Goal: Transaction & Acquisition: Purchase product/service

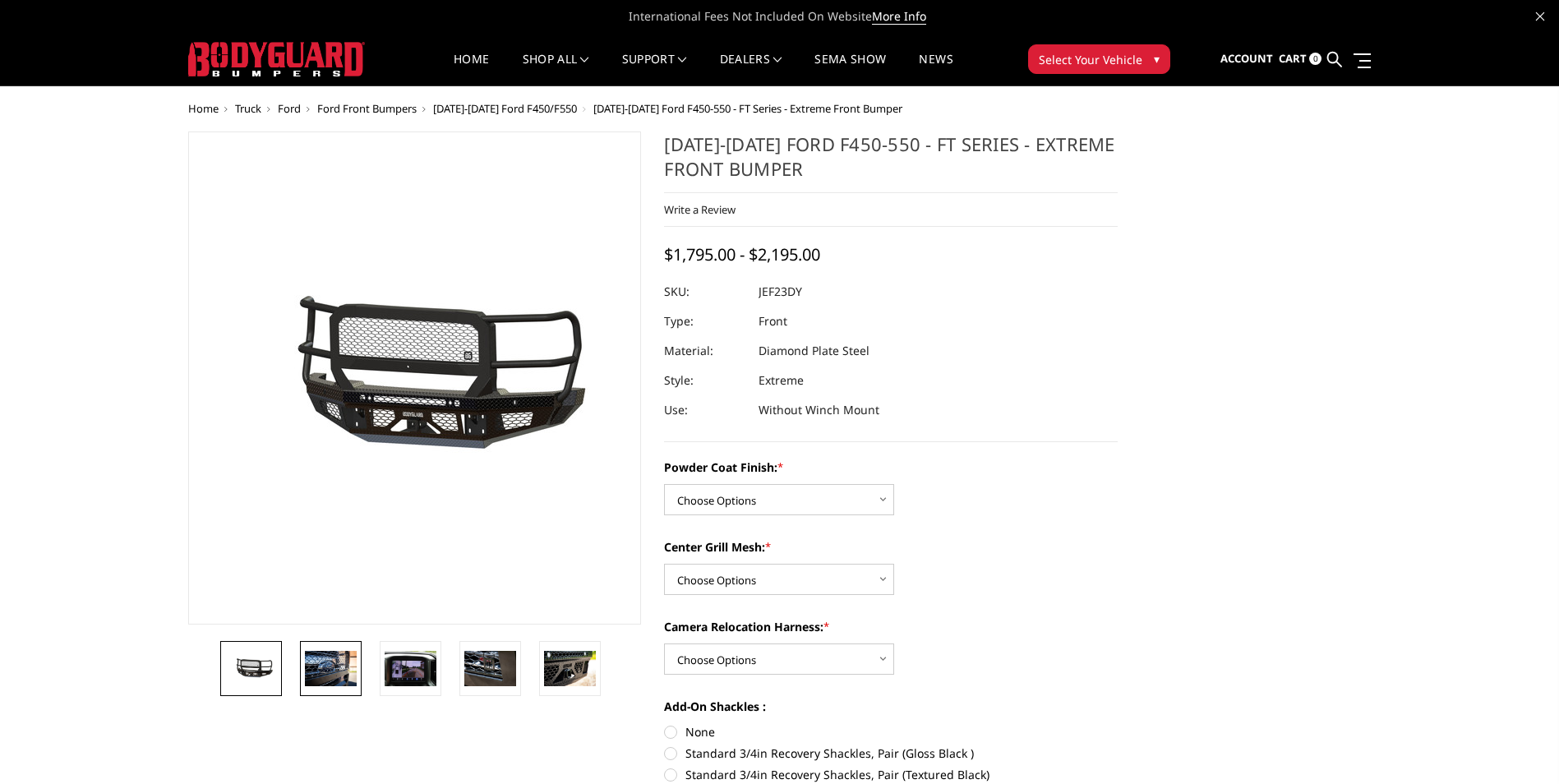
click at [324, 681] on img at bounding box center [331, 668] width 52 height 35
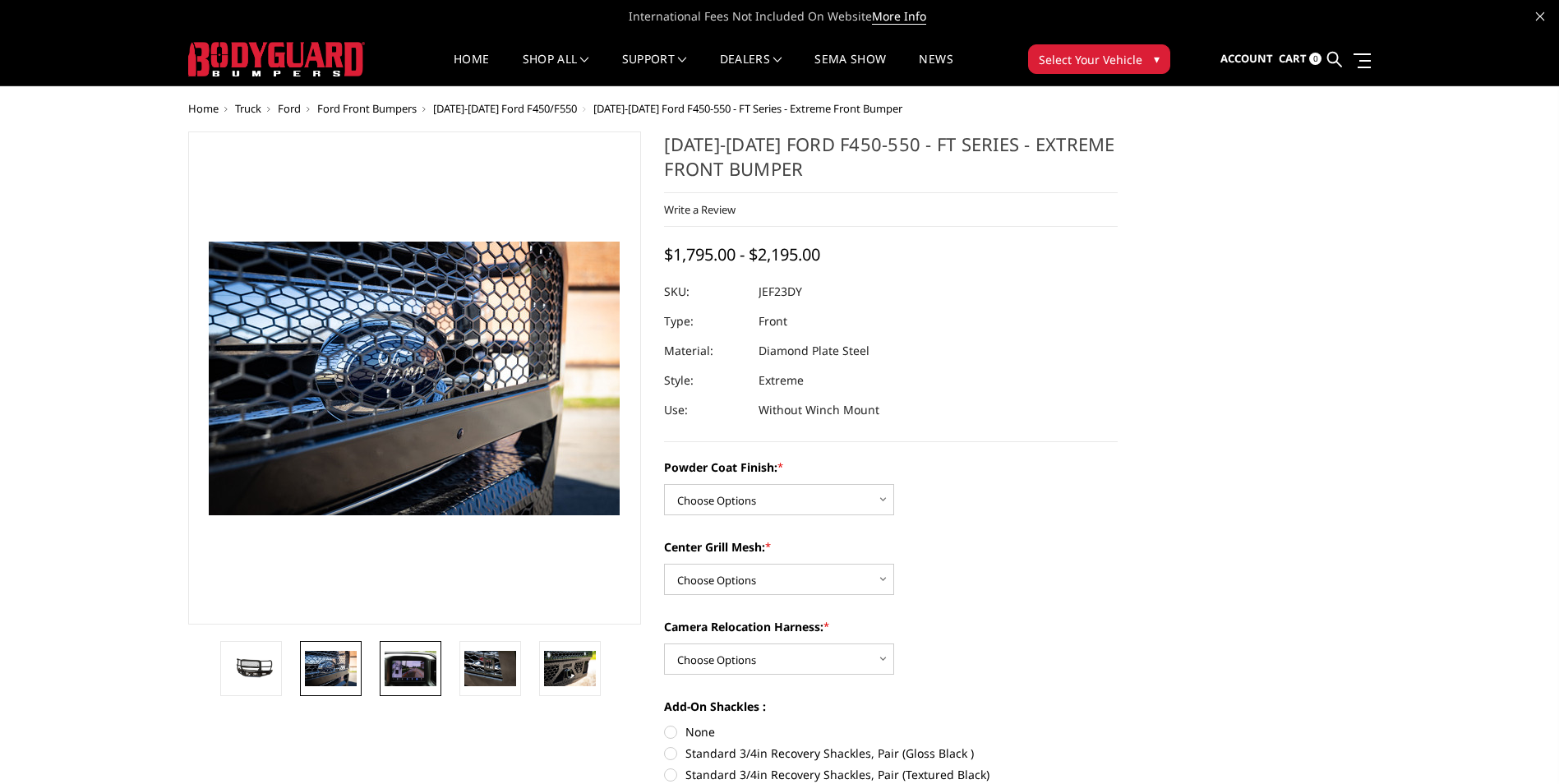
click at [413, 664] on img at bounding box center [411, 668] width 52 height 35
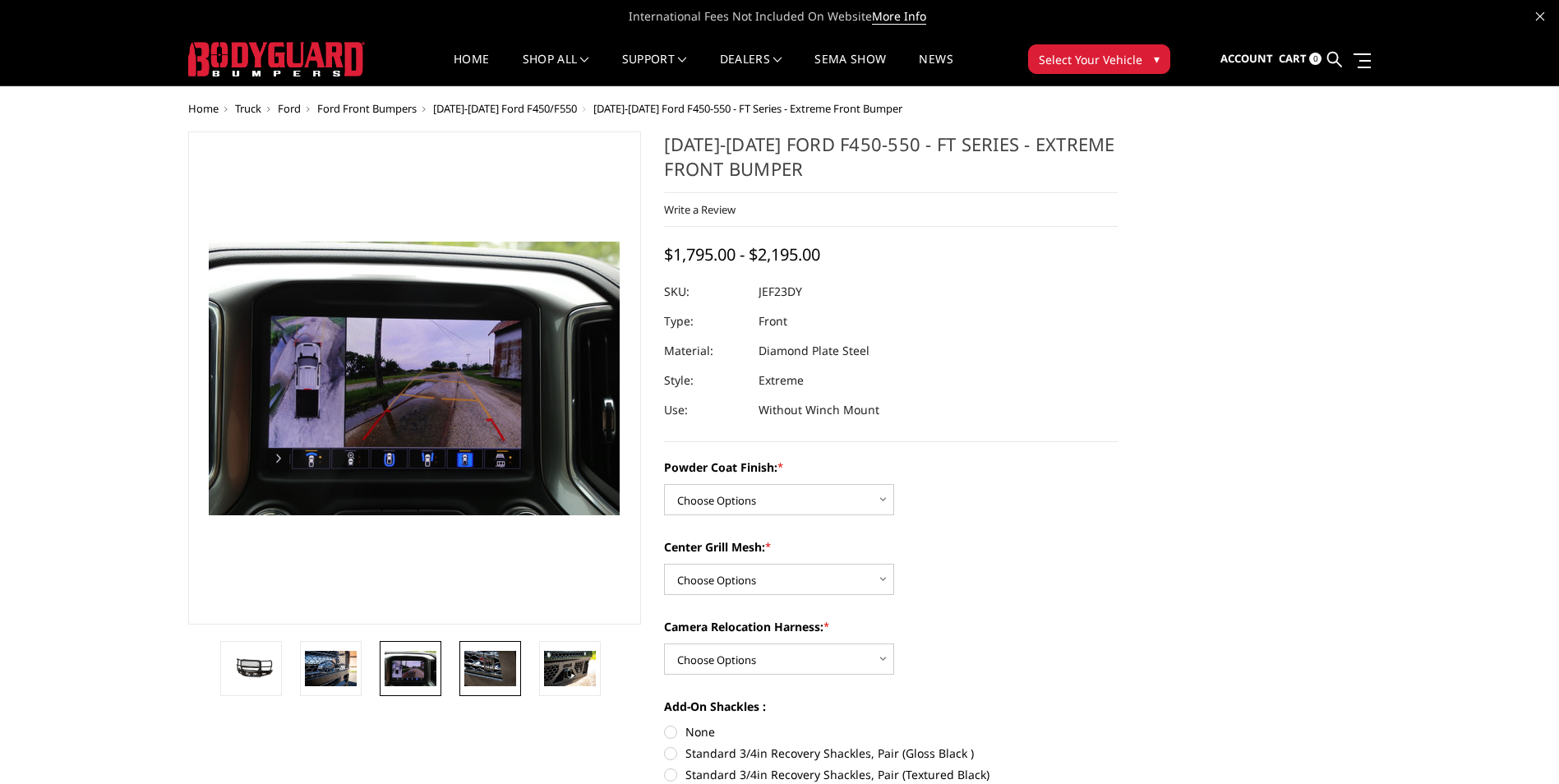
click at [481, 667] on img at bounding box center [490, 668] width 52 height 35
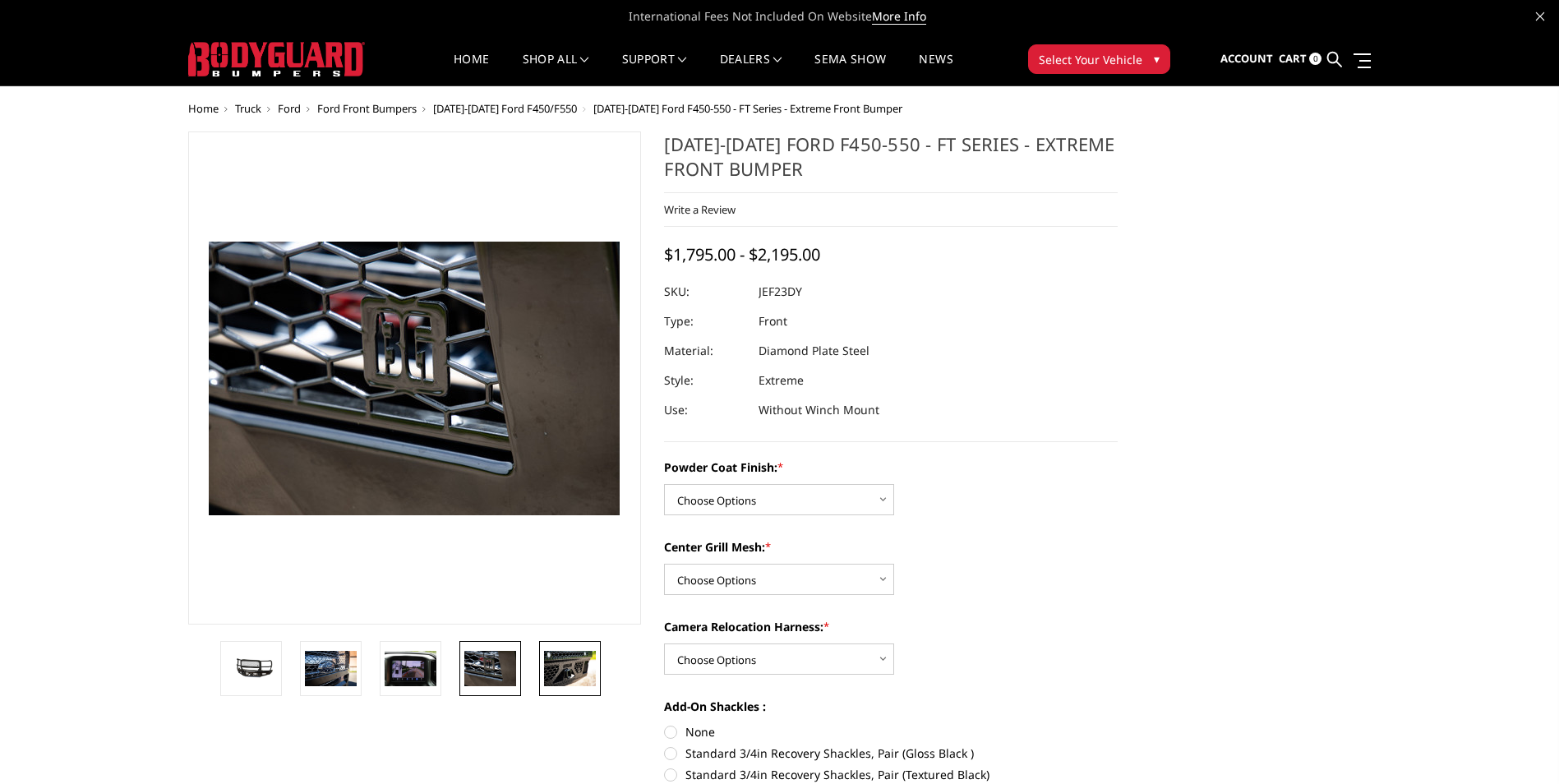
click at [554, 675] on img at bounding box center [571, 668] width 52 height 35
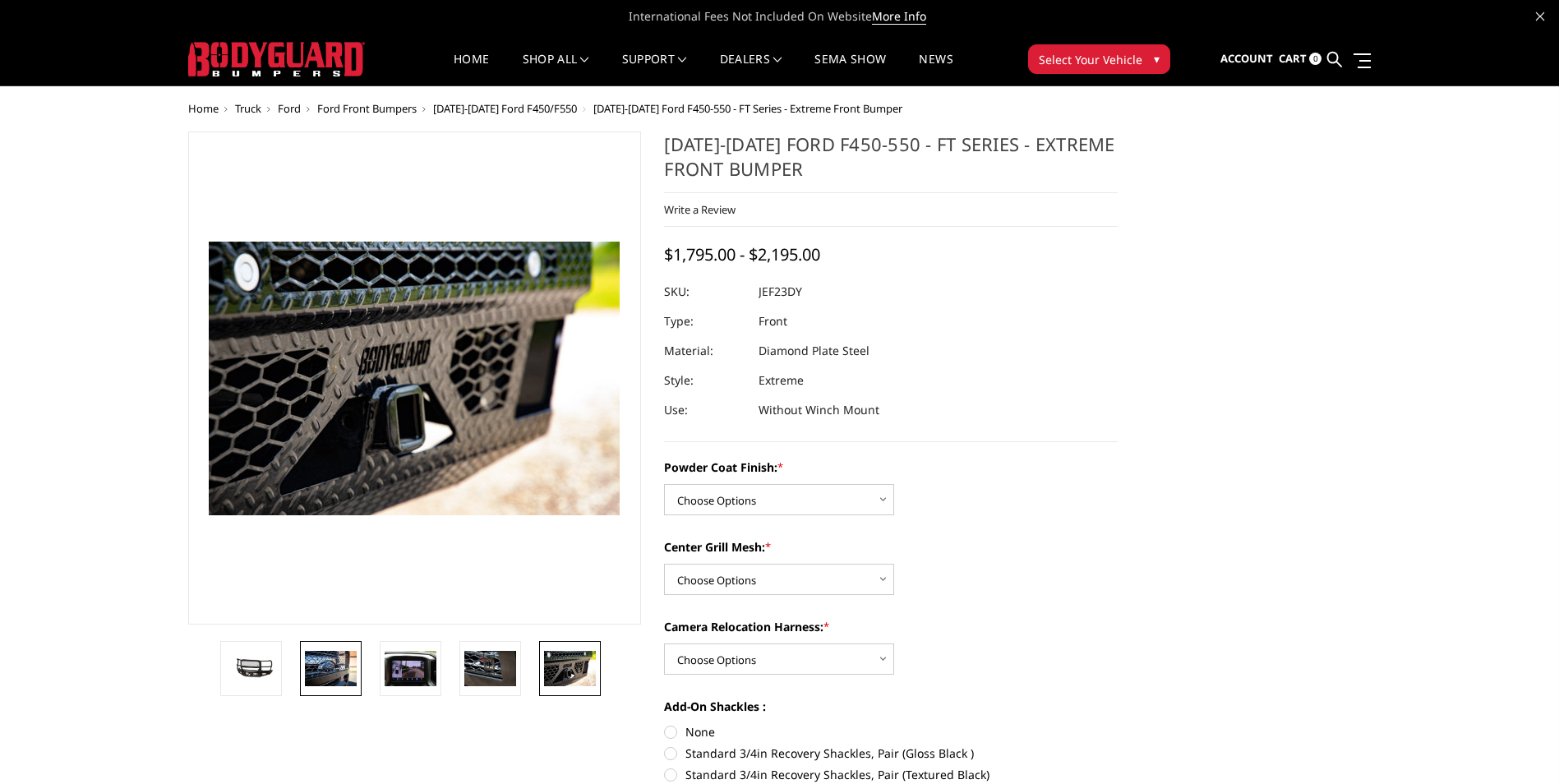
click at [334, 674] on img at bounding box center [331, 668] width 52 height 35
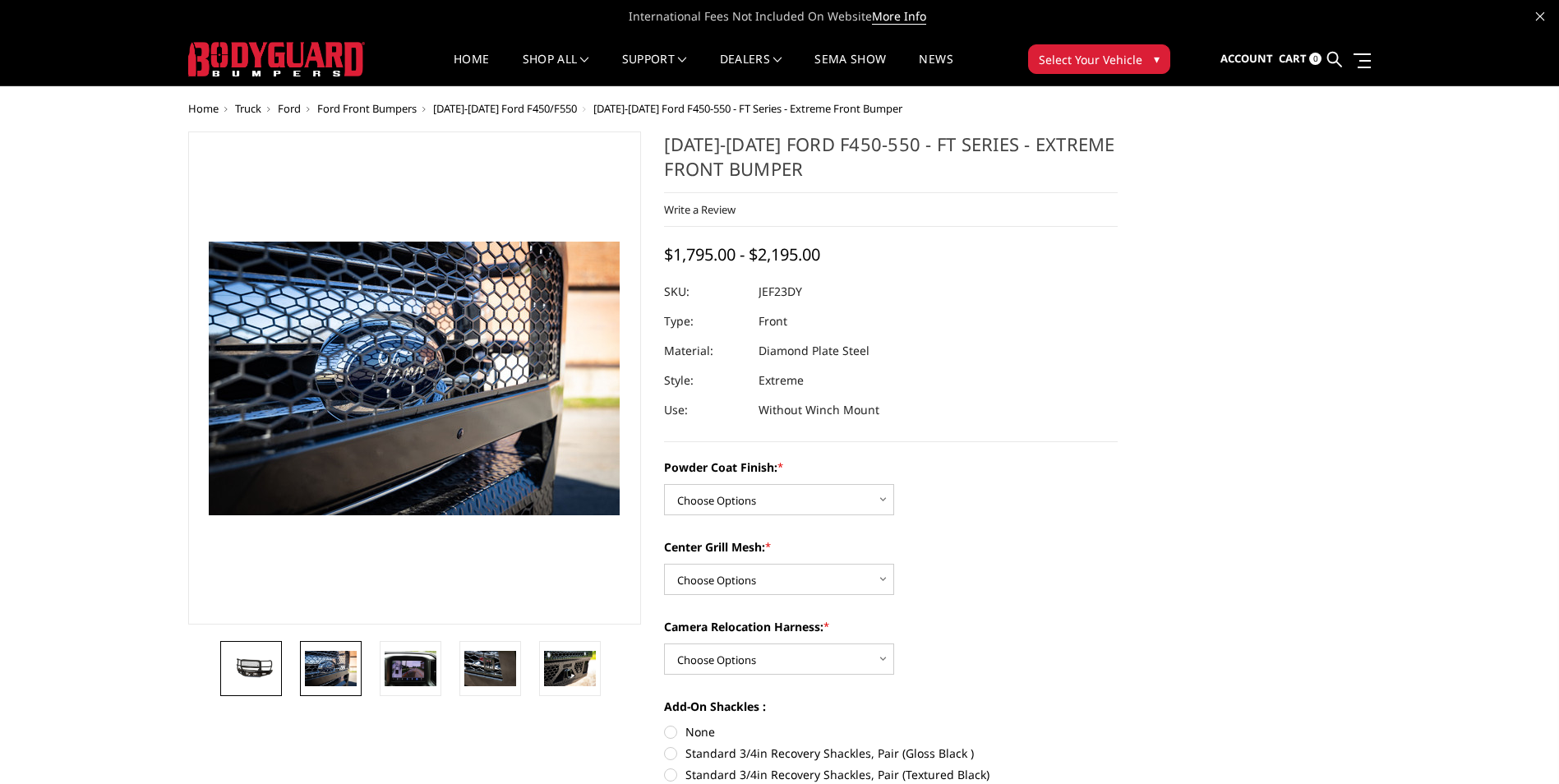
click at [259, 660] on img at bounding box center [251, 668] width 52 height 24
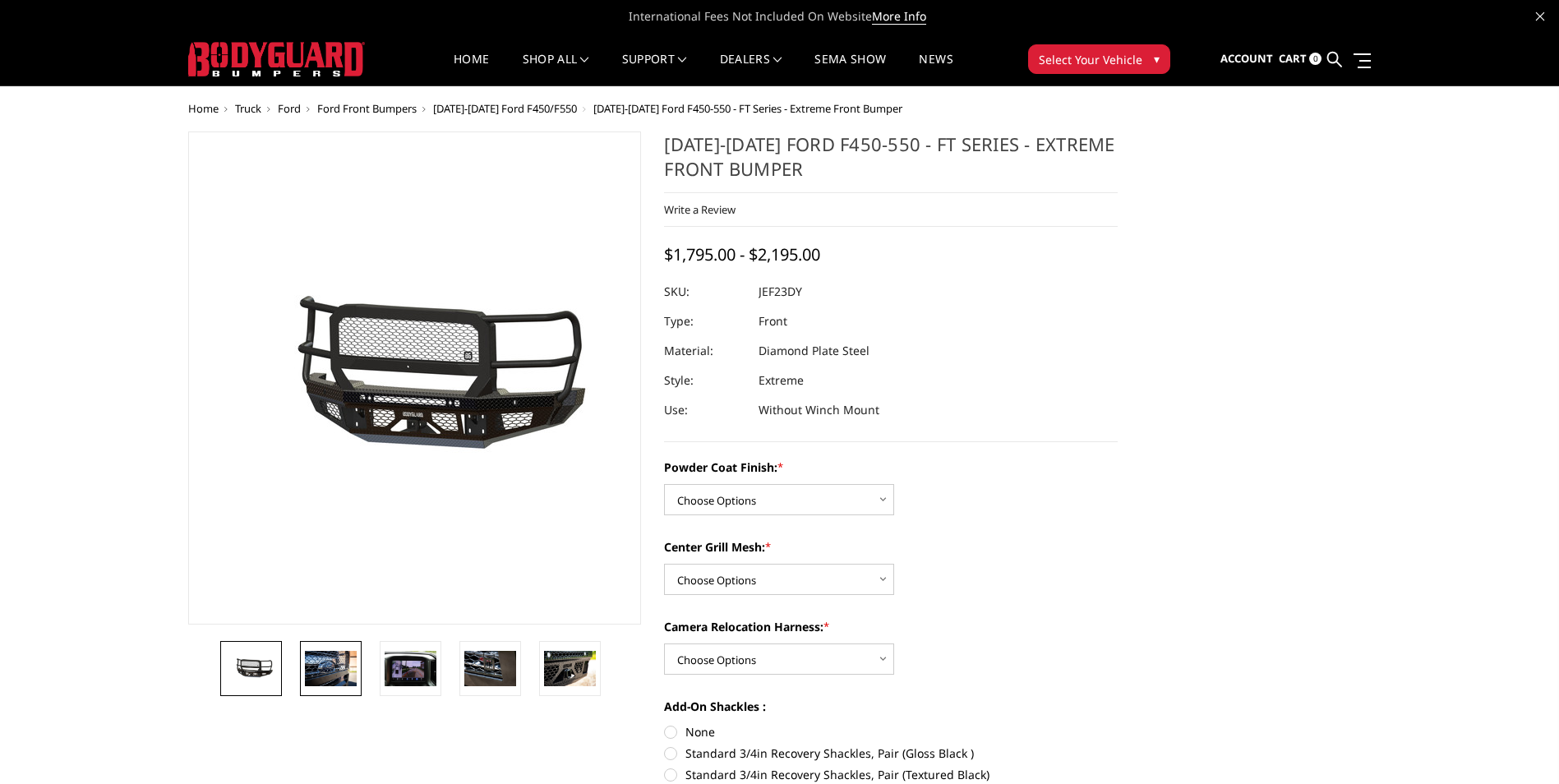
click at [324, 662] on img at bounding box center [331, 668] width 52 height 35
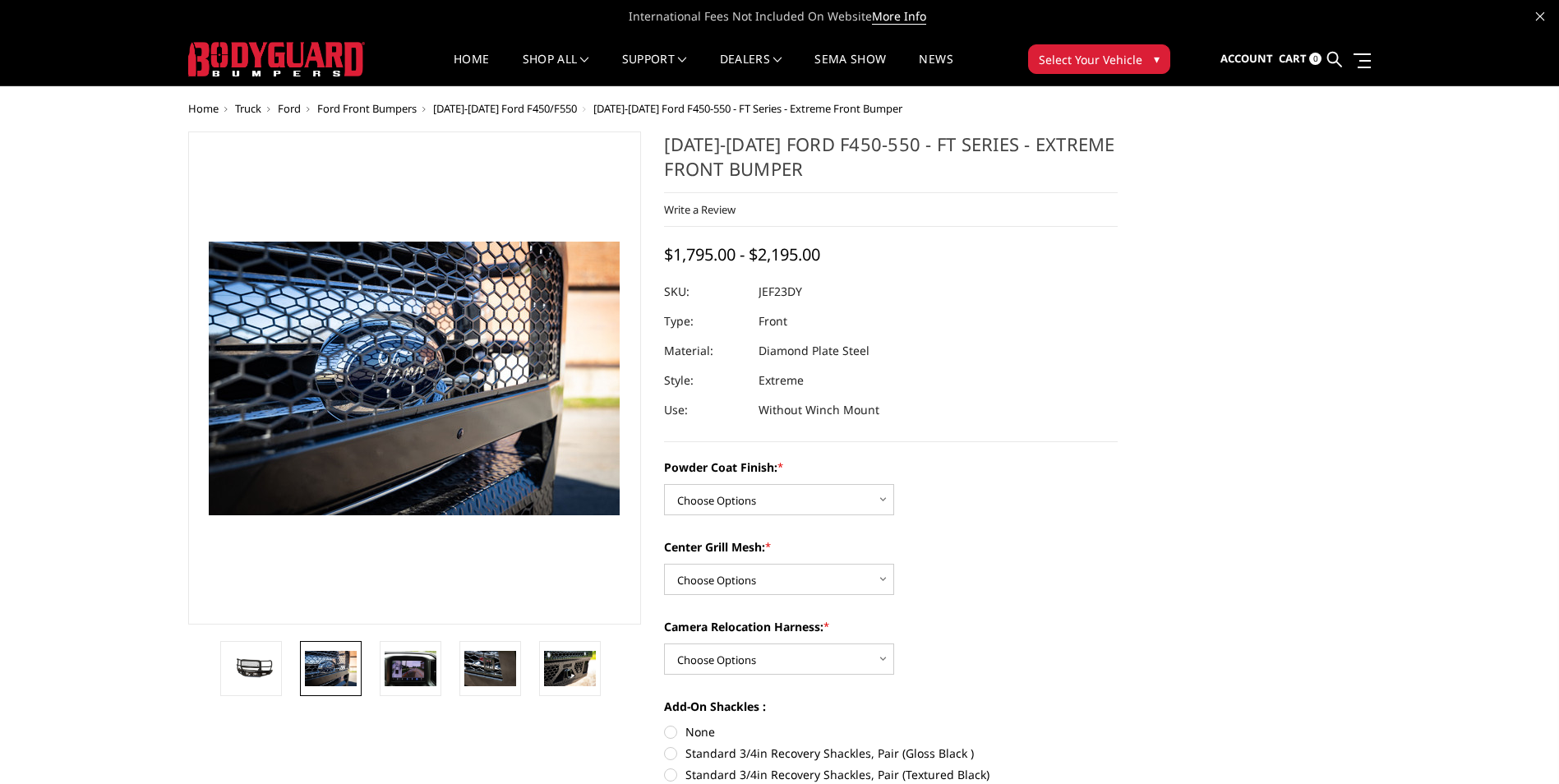
click at [379, 661] on li at bounding box center [416, 668] width 79 height 55
click at [563, 652] on img at bounding box center [571, 668] width 52 height 35
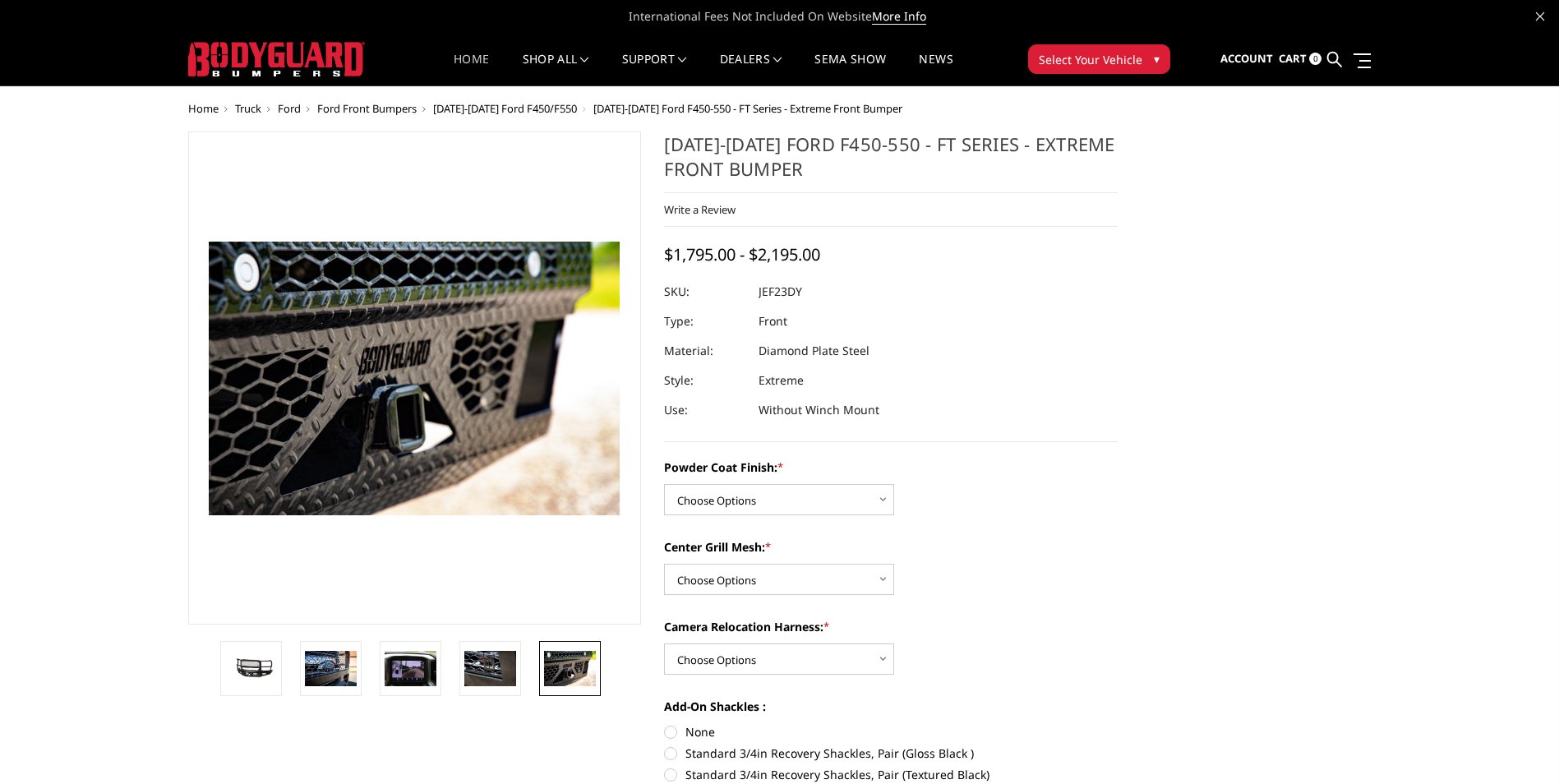
click at [470, 55] on link "Home" at bounding box center [471, 69] width 36 height 32
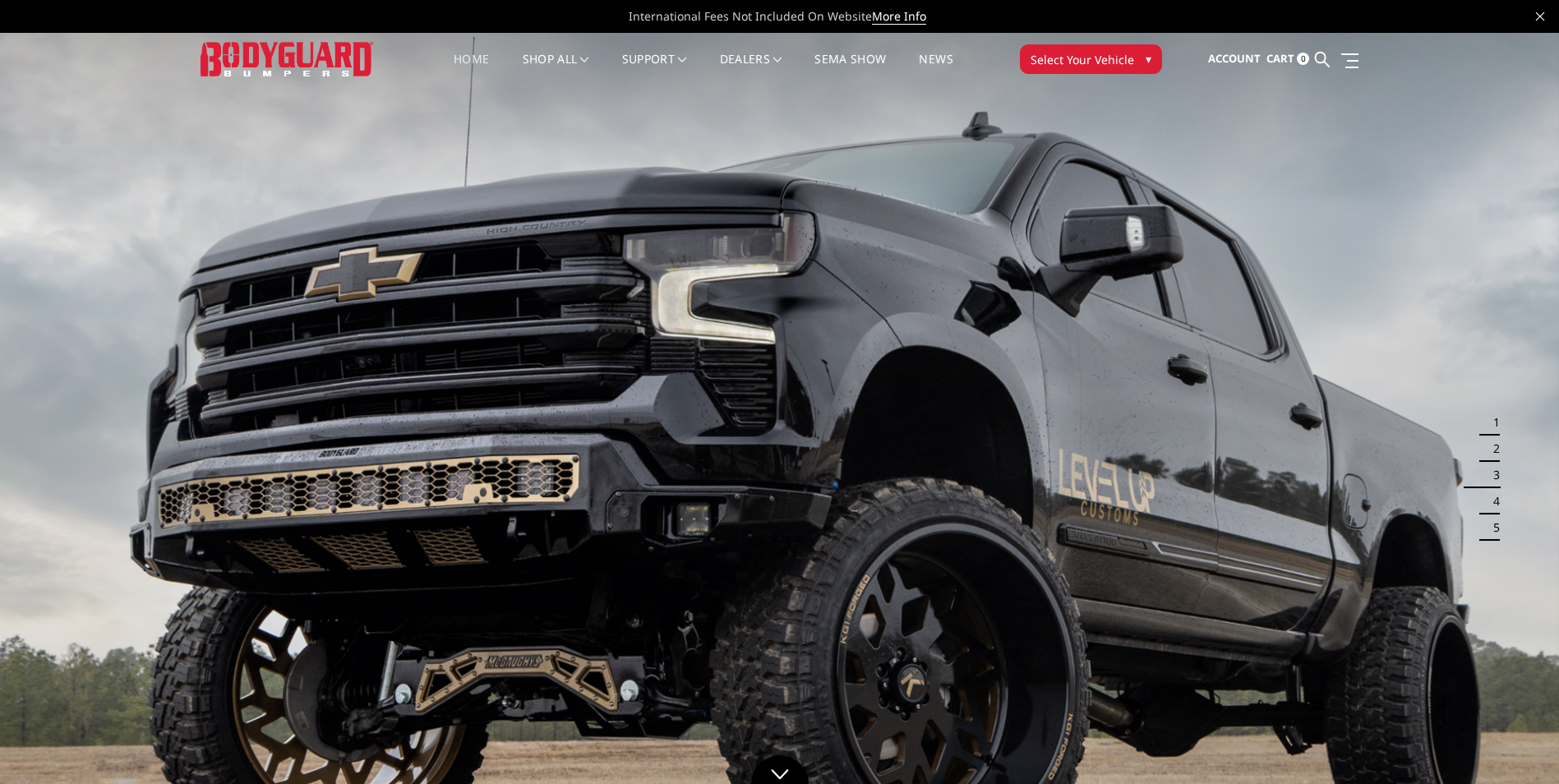
click at [1489, 424] on button "1" at bounding box center [1491, 421] width 16 height 26
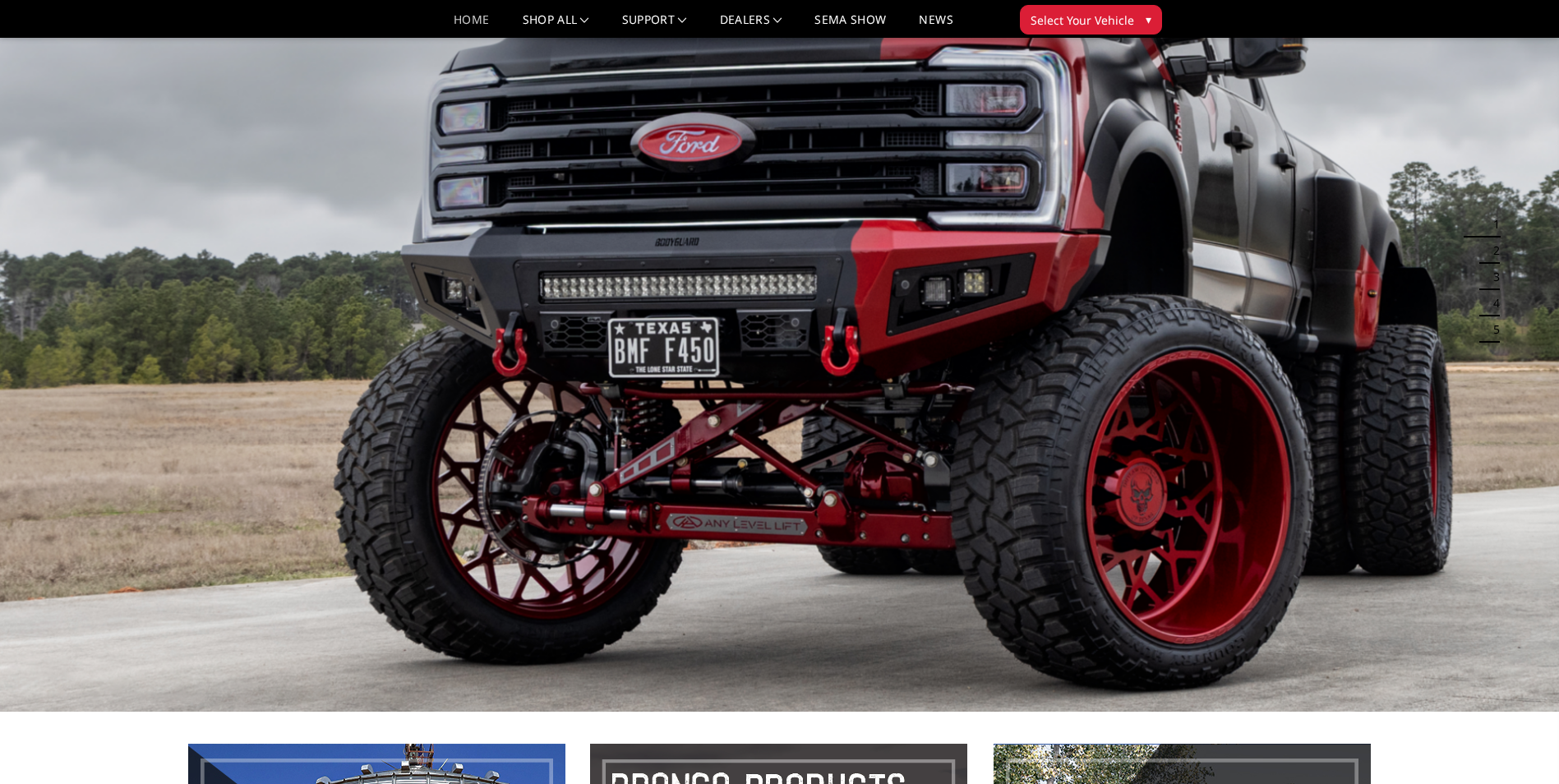
scroll to position [82, 0]
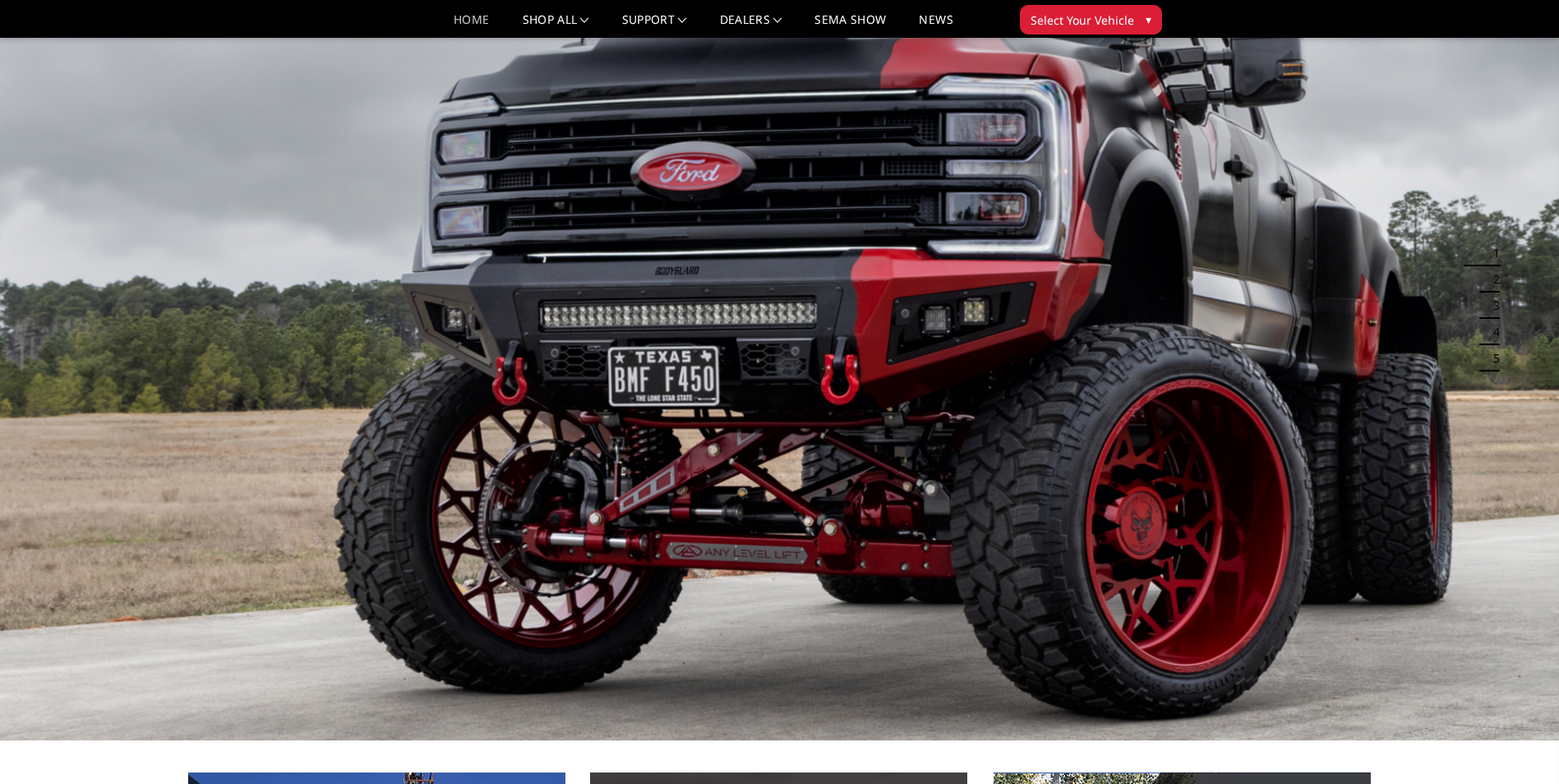
click at [1496, 280] on button "2" at bounding box center [1491, 278] width 16 height 26
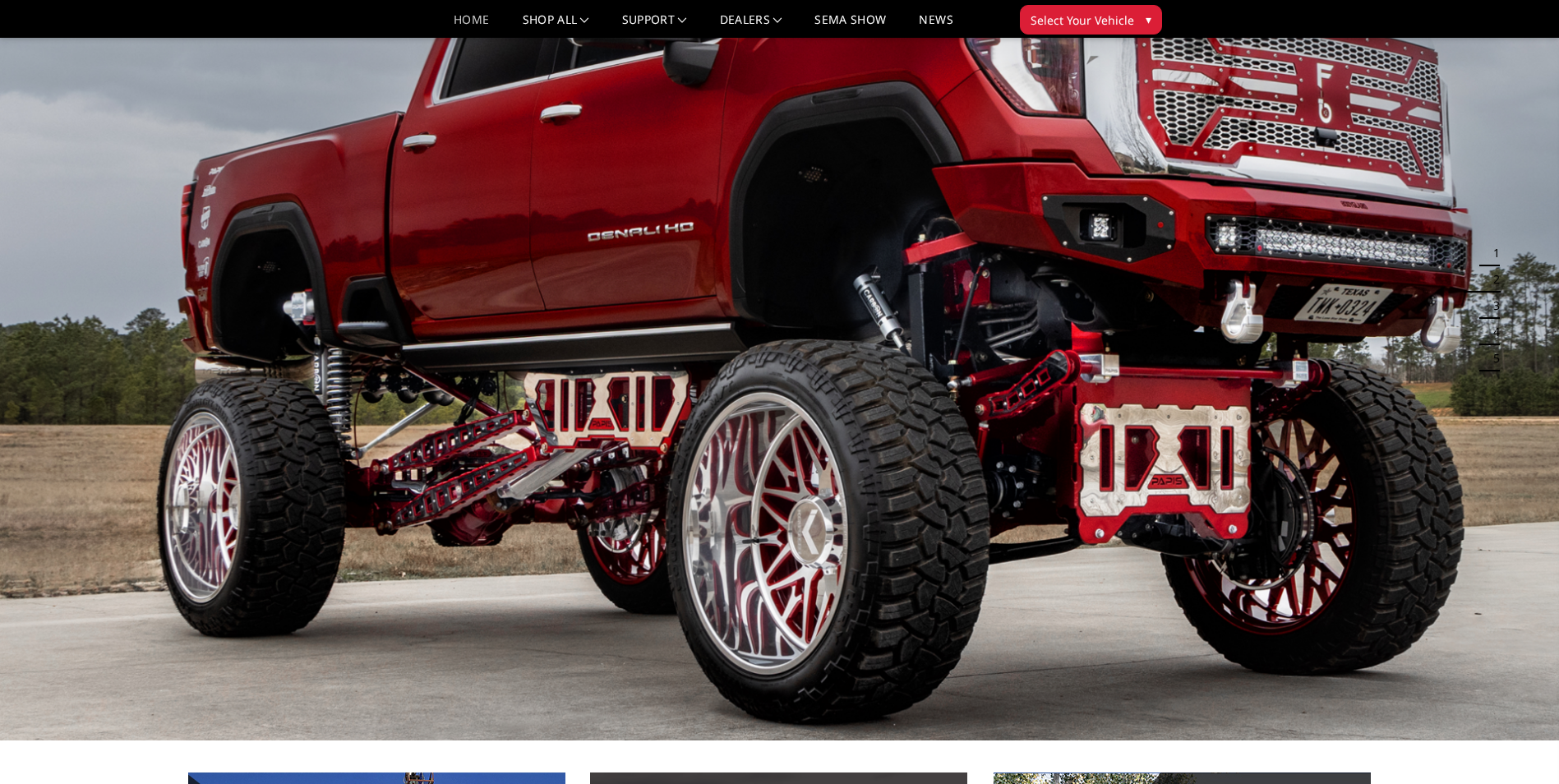
click at [1496, 298] on button "3" at bounding box center [1491, 305] width 16 height 26
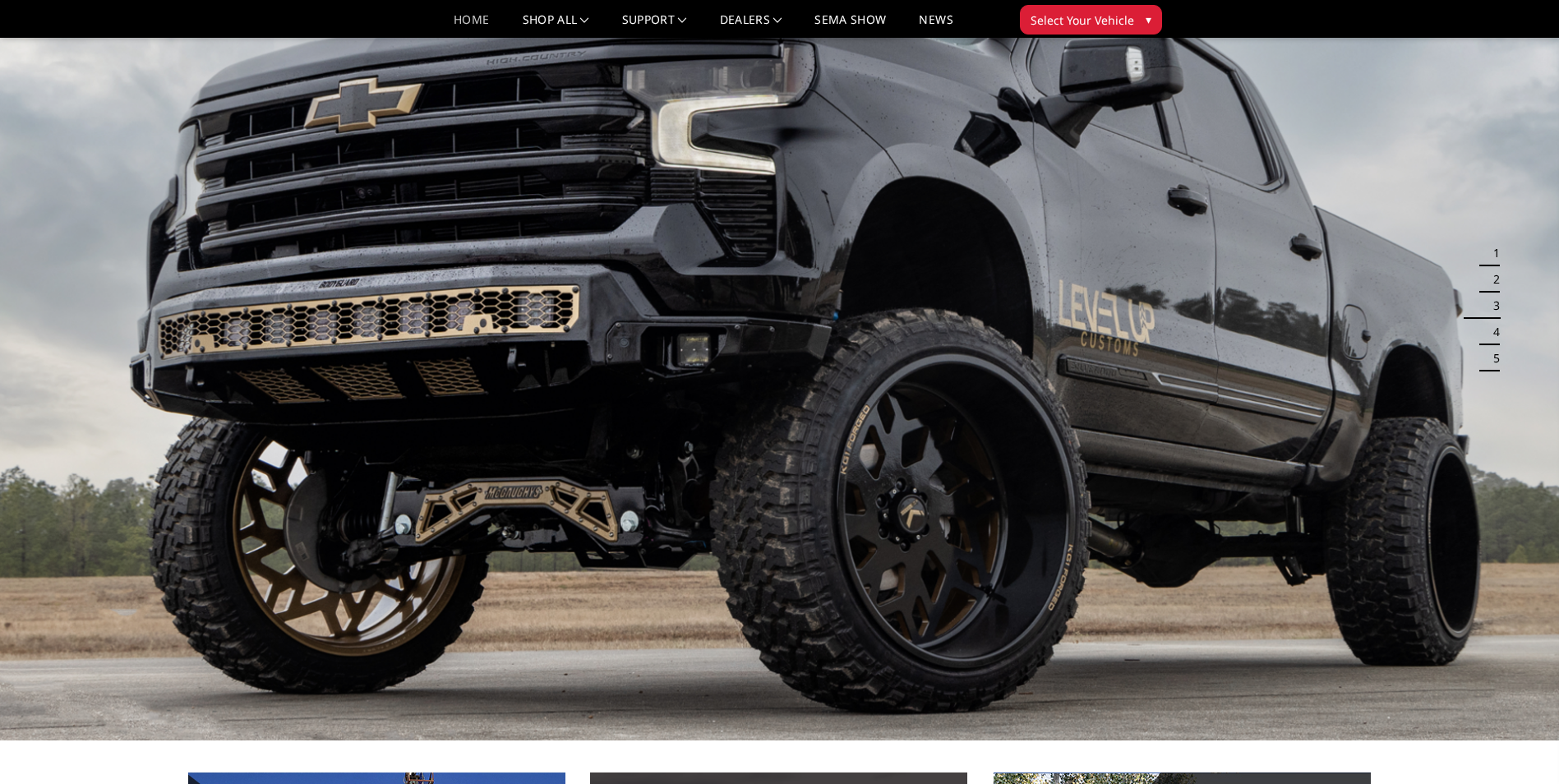
click at [1500, 320] on button "4" at bounding box center [1491, 332] width 16 height 26
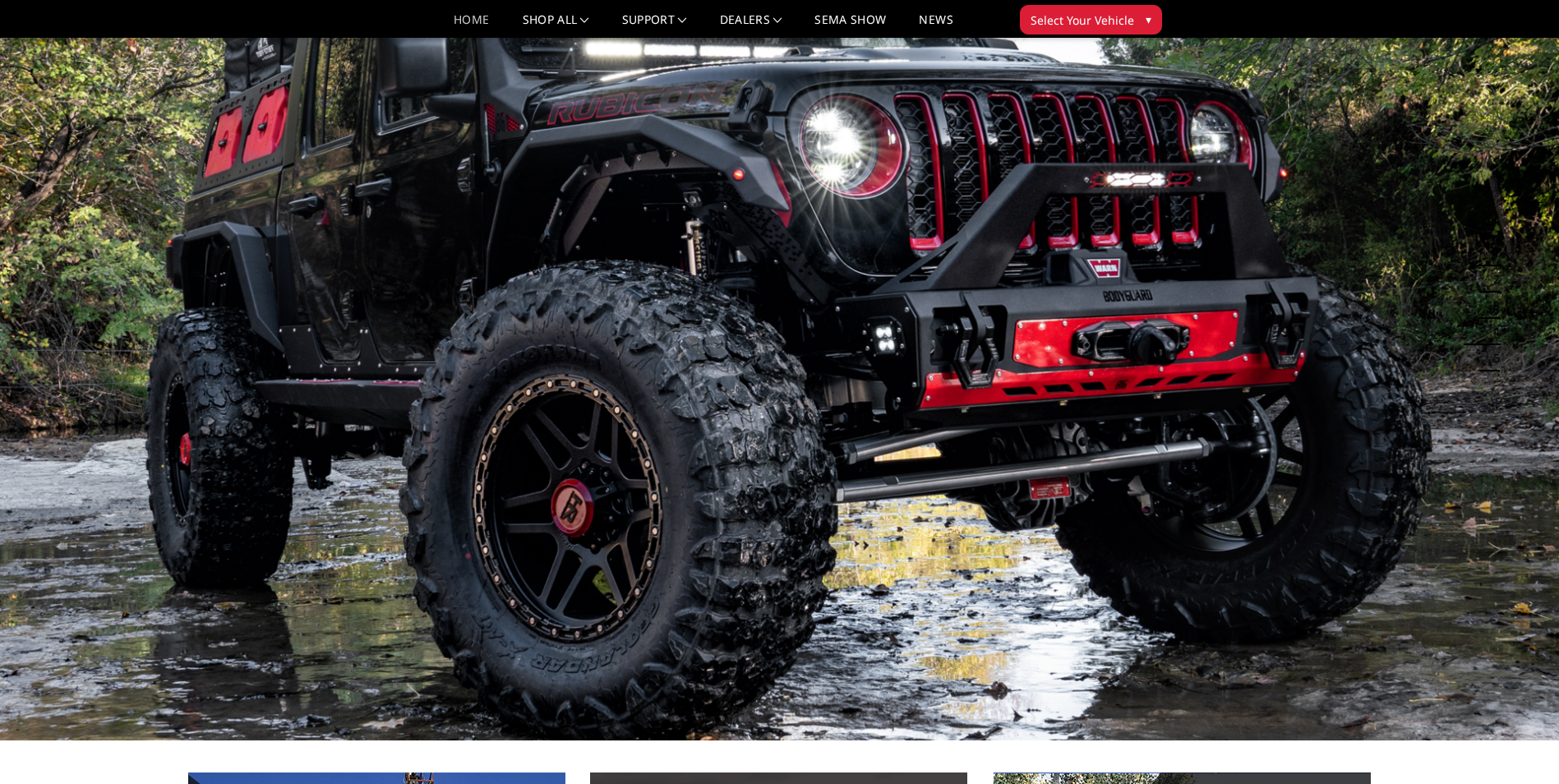
click at [1500, 342] on li "4" at bounding box center [1486, 332] width 26 height 26
drag, startPoint x: 1501, startPoint y: 287, endPoint x: 1496, endPoint y: 263, distance: 24.5
click at [1501, 287] on ul "1 2 3 4 5" at bounding box center [1486, 305] width 31 height 131
click at [1495, 256] on button "1" at bounding box center [1491, 252] width 16 height 26
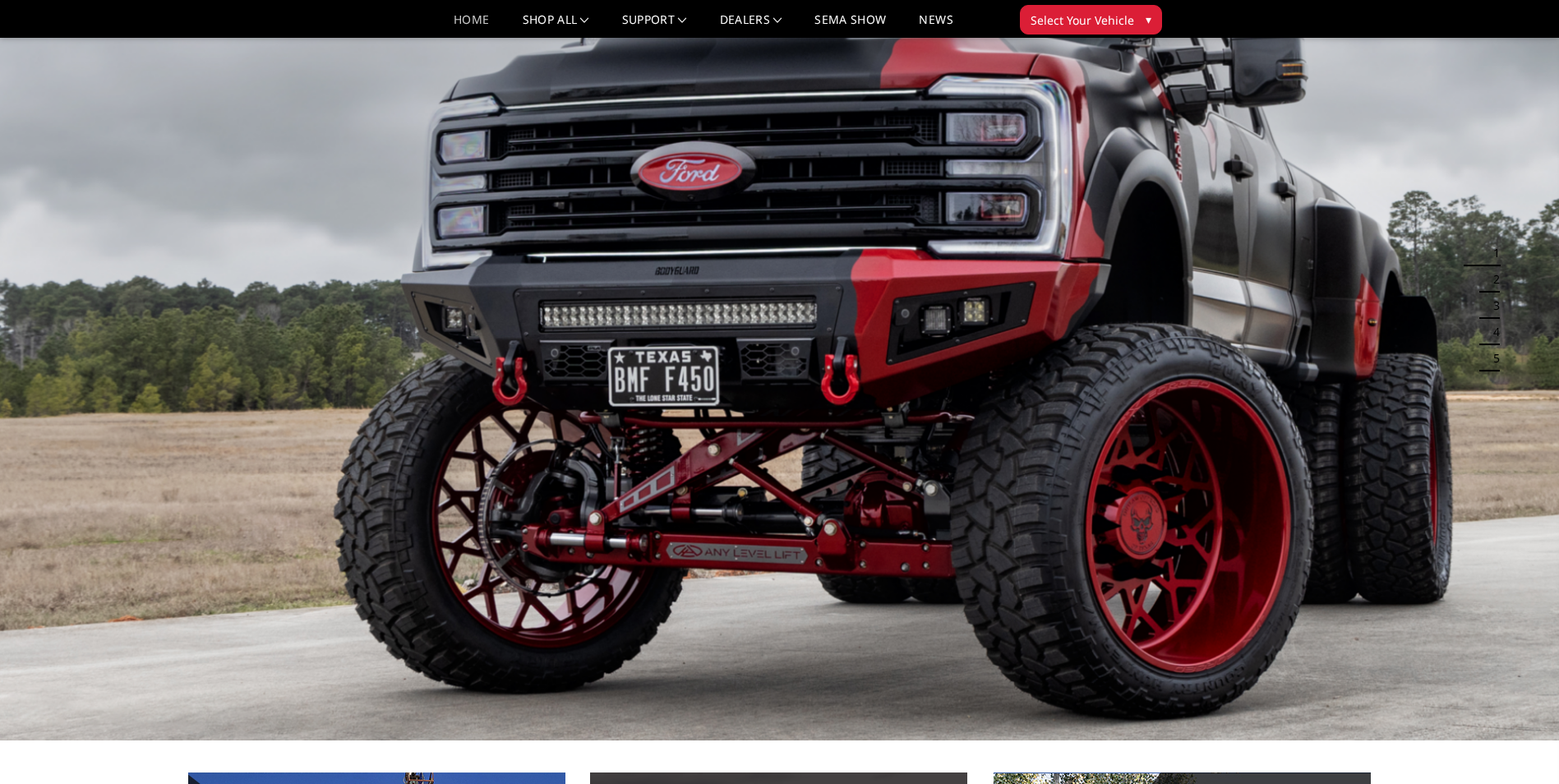
click at [1492, 249] on button "1" at bounding box center [1491, 252] width 16 height 26
click at [1485, 262] on button "1" at bounding box center [1491, 252] width 16 height 26
click at [1508, 254] on img at bounding box center [780, 302] width 1559 height 877
click at [1501, 279] on ul "1 2 3 4 5" at bounding box center [1486, 305] width 31 height 131
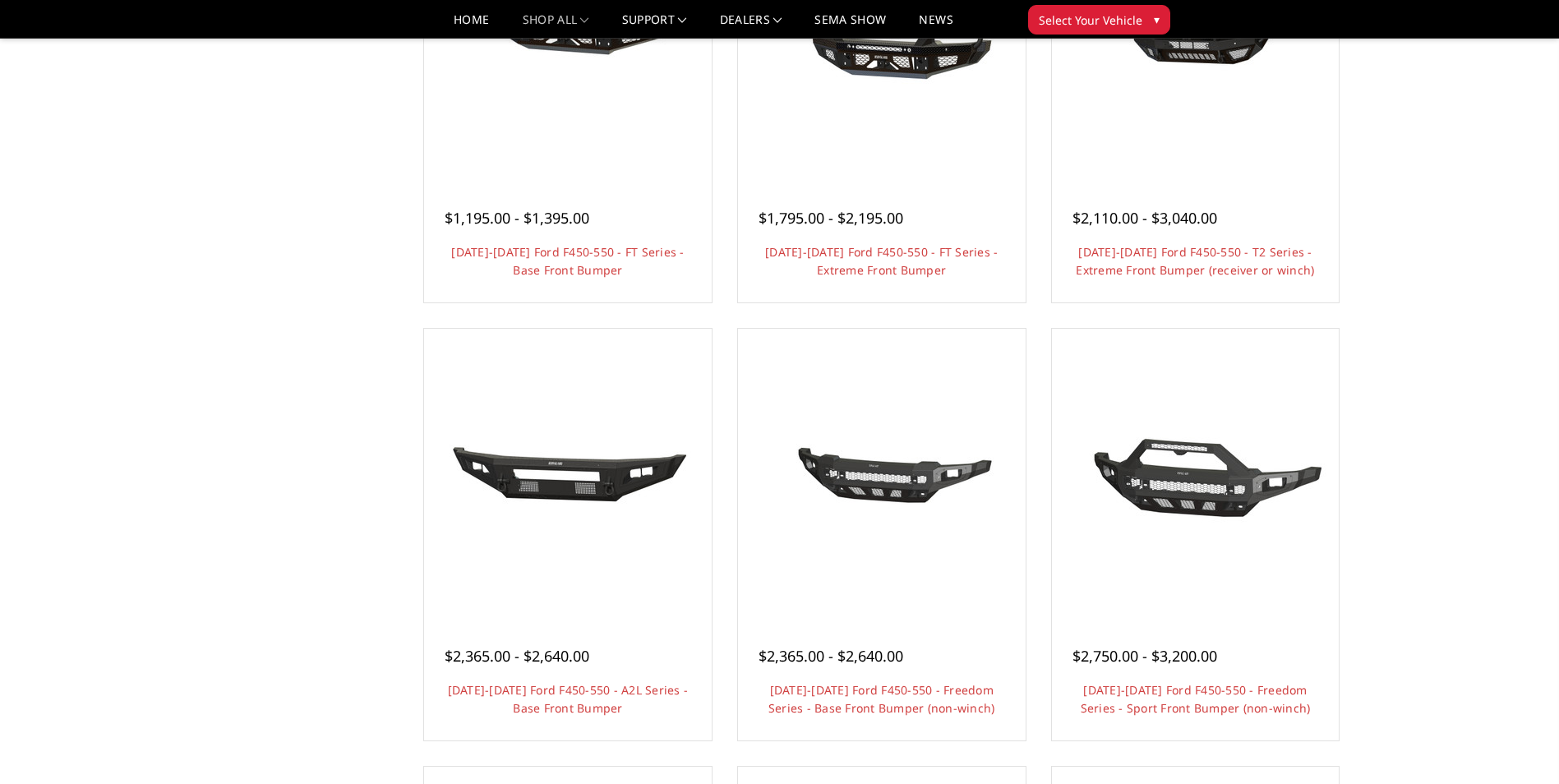
scroll to position [247, 0]
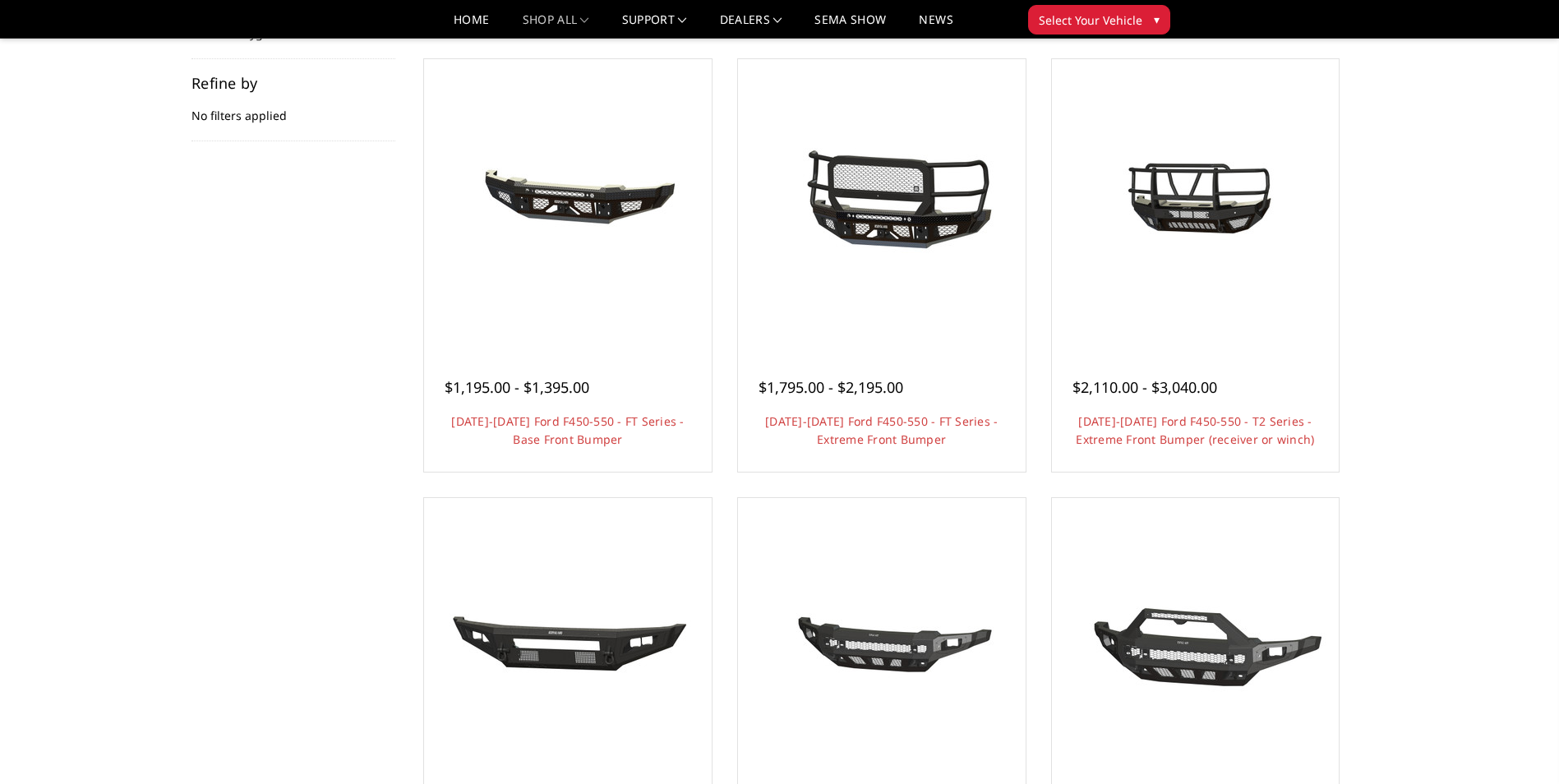
drag, startPoint x: 878, startPoint y: 331, endPoint x: 1351, endPoint y: 232, distance: 483.2
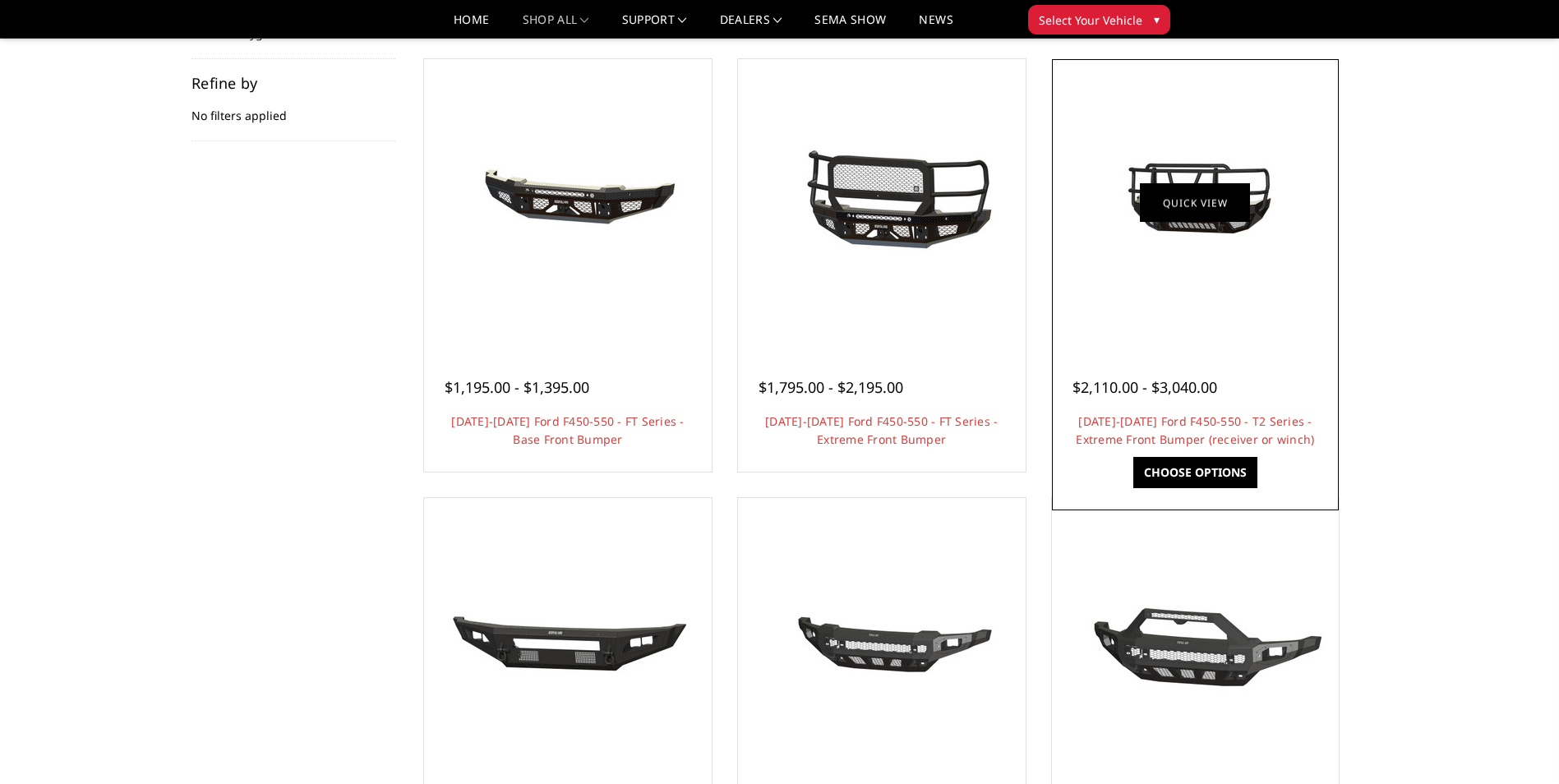
click at [1229, 221] on link "Quick view" at bounding box center [1195, 202] width 110 height 39
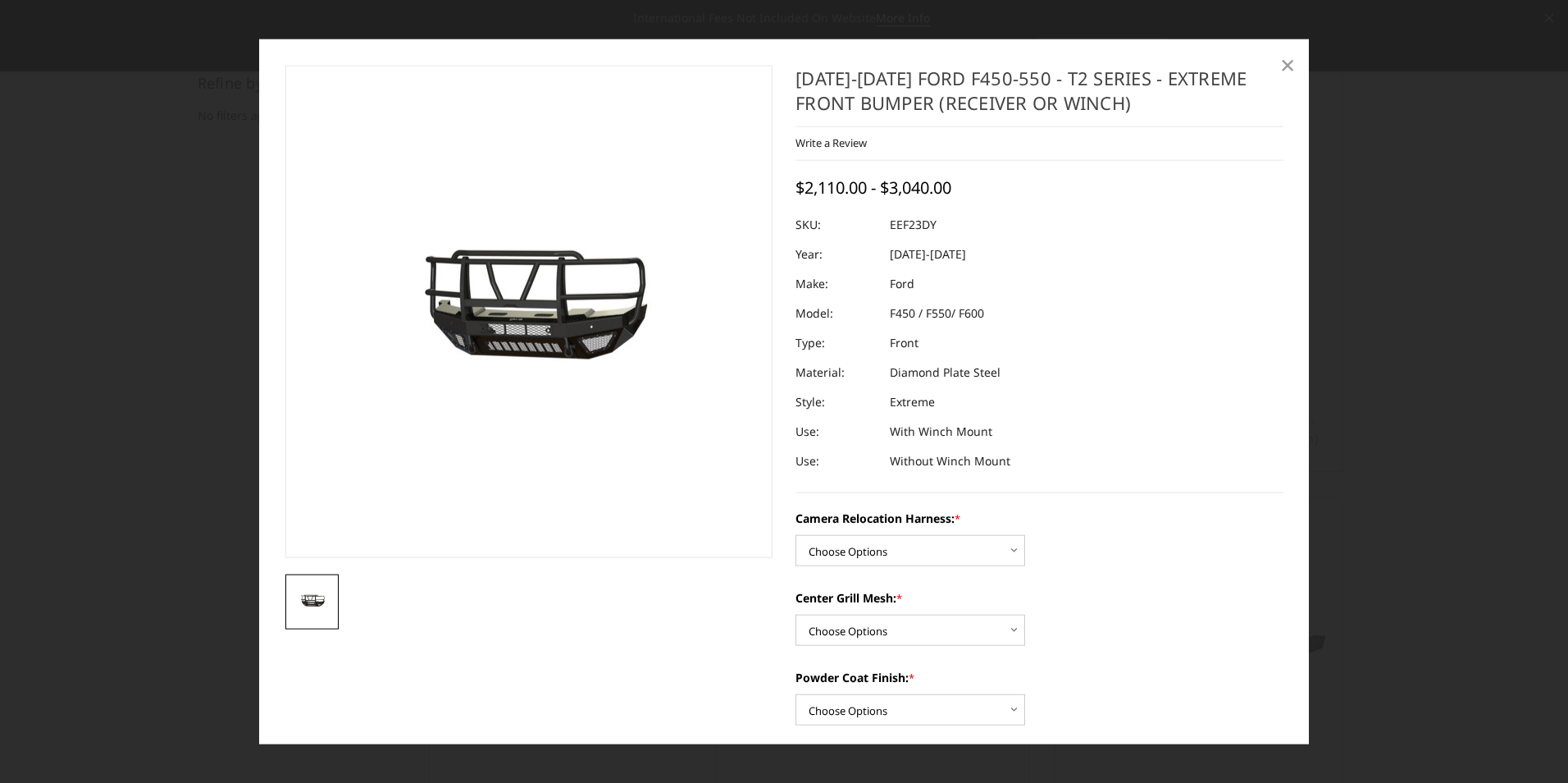
click at [1285, 65] on span "×" at bounding box center [1286, 64] width 14 height 36
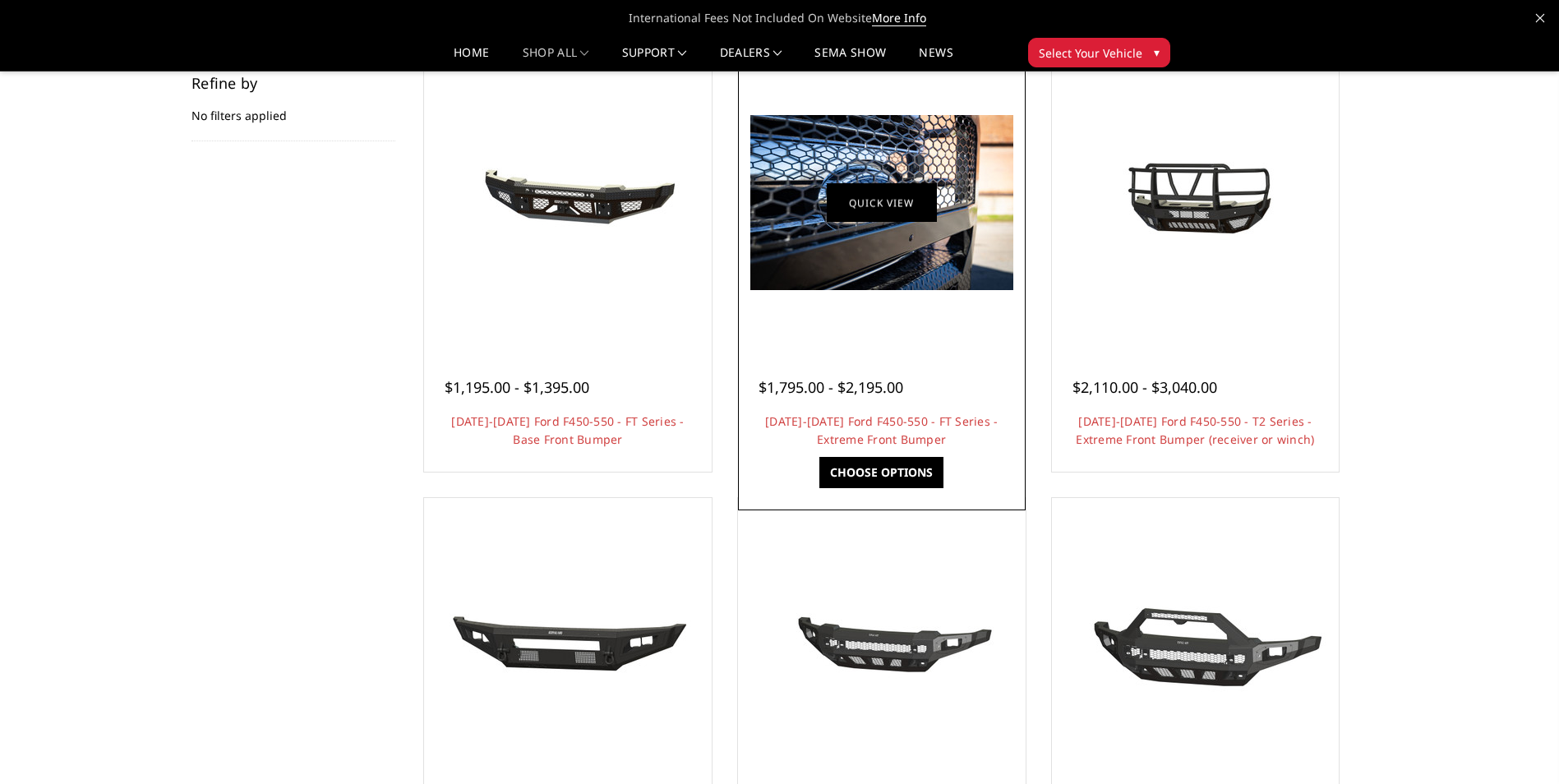
click at [829, 229] on img at bounding box center [882, 202] width 263 height 175
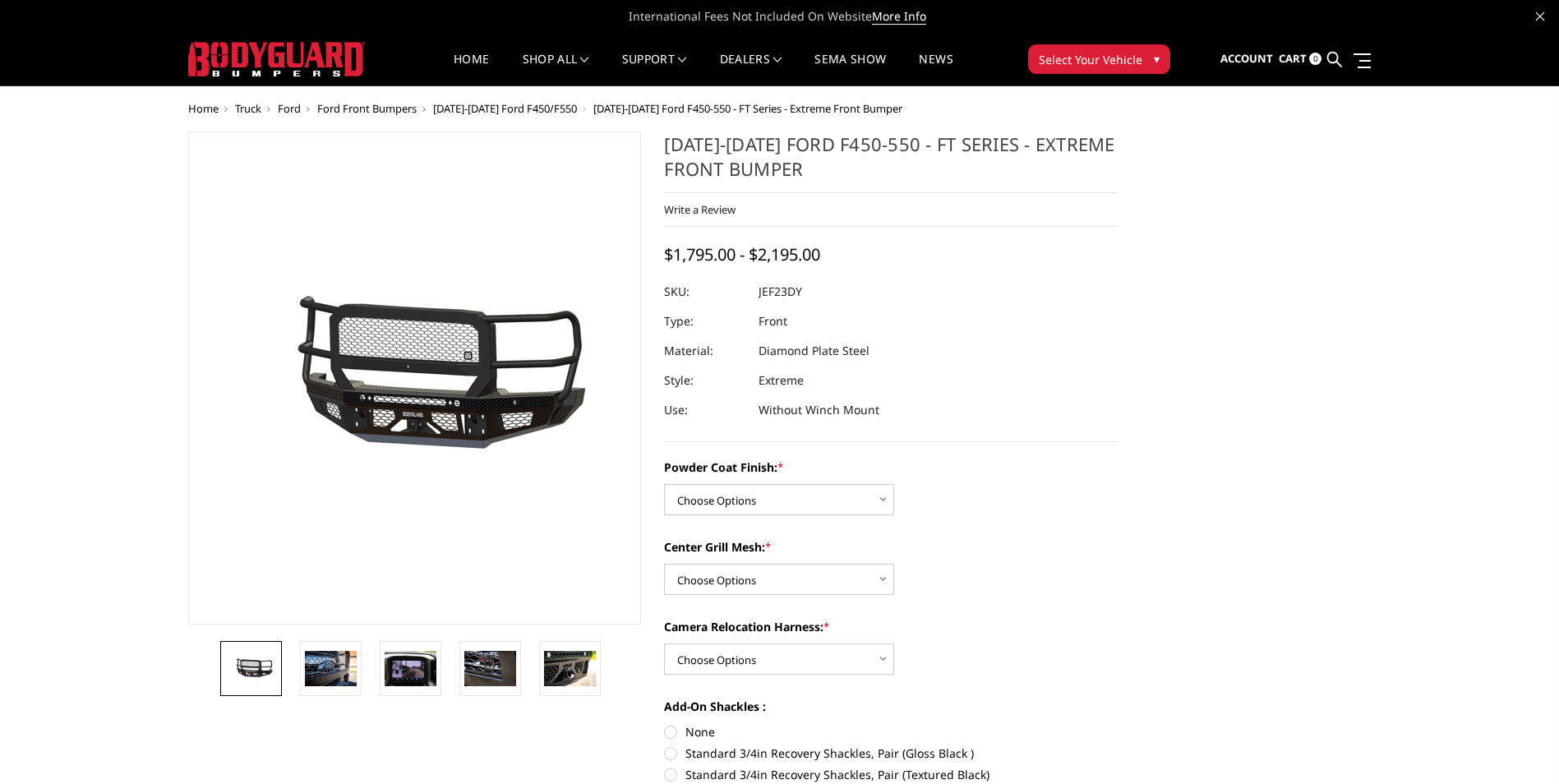
scroll to position [82, 0]
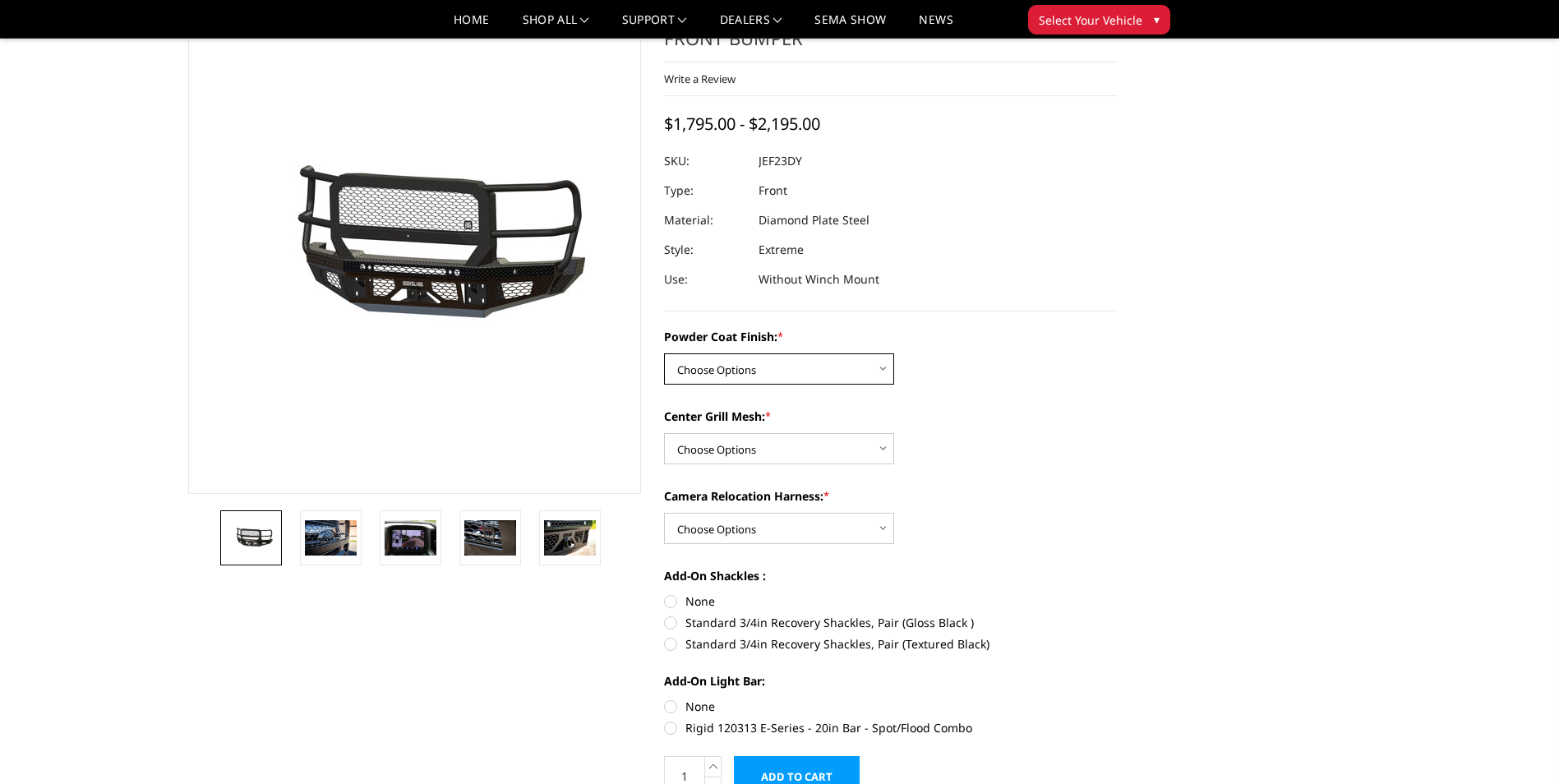
click at [878, 367] on select "Choose Options Bare Metal Gloss Black Powder Coat Textured Black Powder Coat" at bounding box center [780, 368] width 230 height 31
select select "3271"
click at [664, 353] on select "Choose Options Bare Metal Gloss Black Powder Coat Textured Black Powder Coat" at bounding box center [780, 368] width 230 height 31
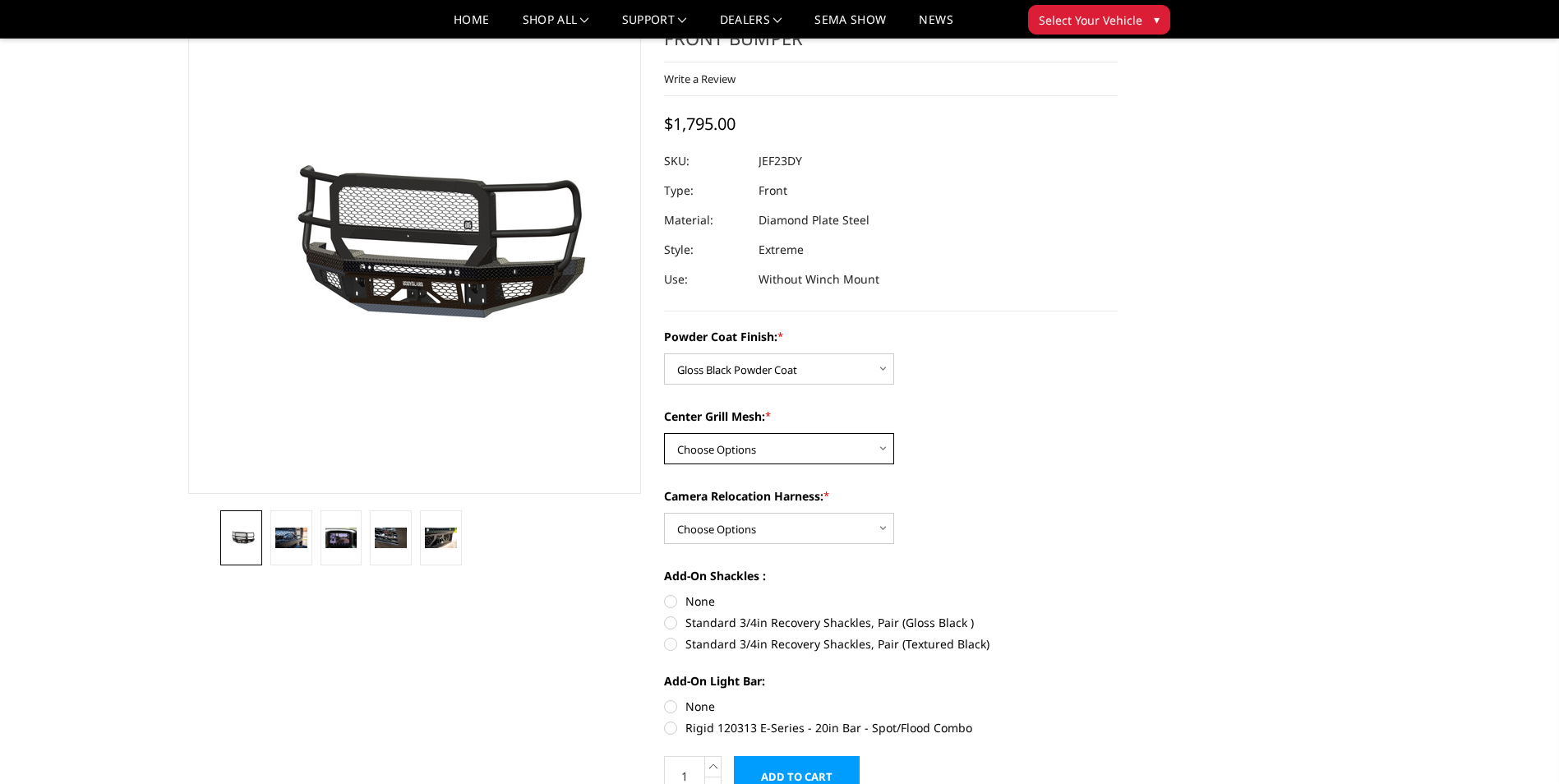
click at [878, 446] on select "Choose Options WITH Expanded Metal in Center Grill WITHOUT Expanded Metal in Ce…" at bounding box center [780, 449] width 230 height 31
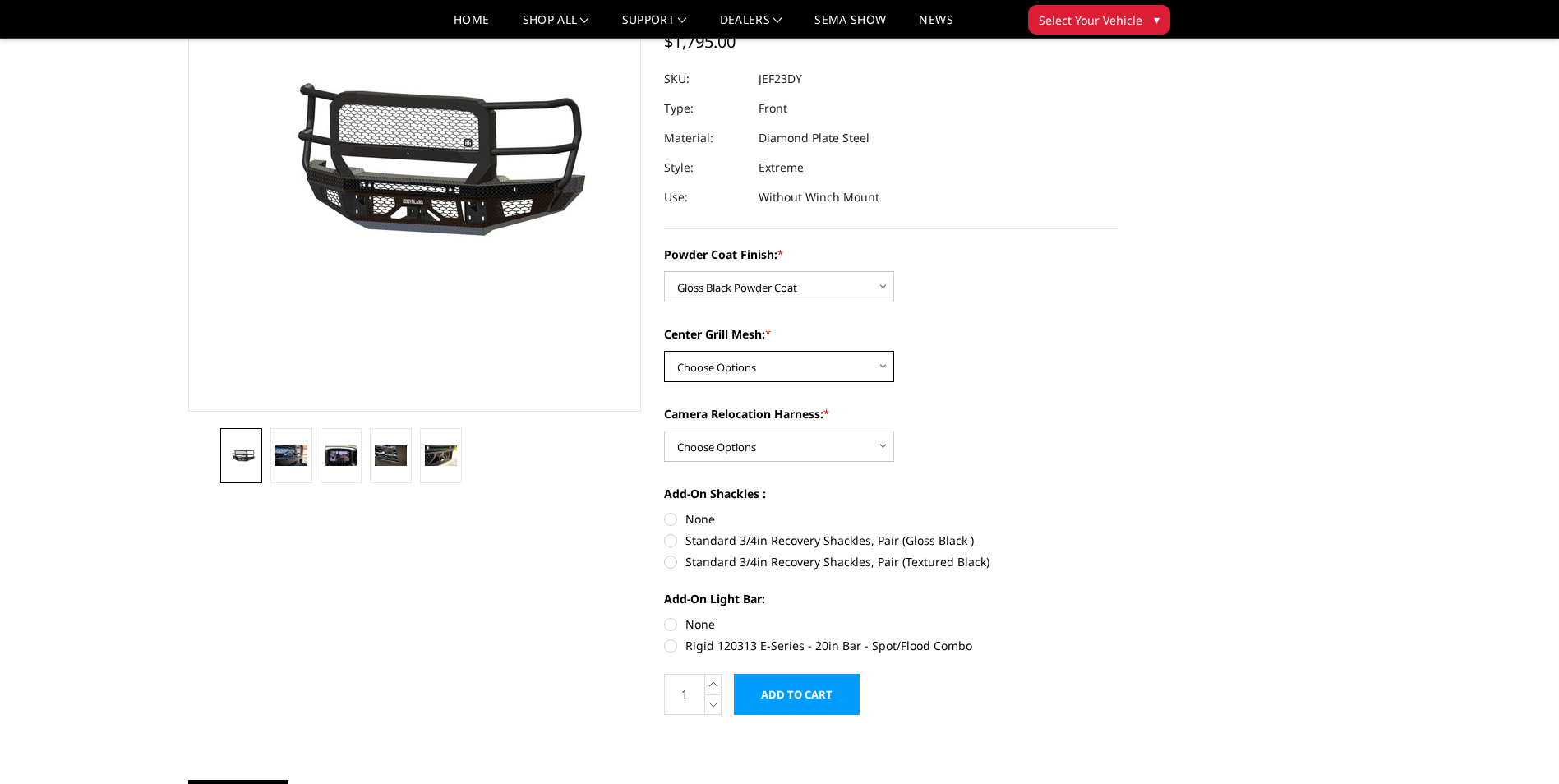
click at [883, 363] on select "Choose Options WITH Expanded Metal in Center Grill WITHOUT Expanded Metal in Ce…" at bounding box center [780, 366] width 230 height 31
select select "3274"
click at [664, 351] on select "Choose Options WITH Expanded Metal in Center Grill WITHOUT Expanded Metal in Ce…" at bounding box center [780, 366] width 230 height 31
click at [878, 440] on select "Choose Options WITH Camera Relocation Harness WITHOUT Camera Relocation Harness" at bounding box center [780, 446] width 230 height 31
select select "3275"
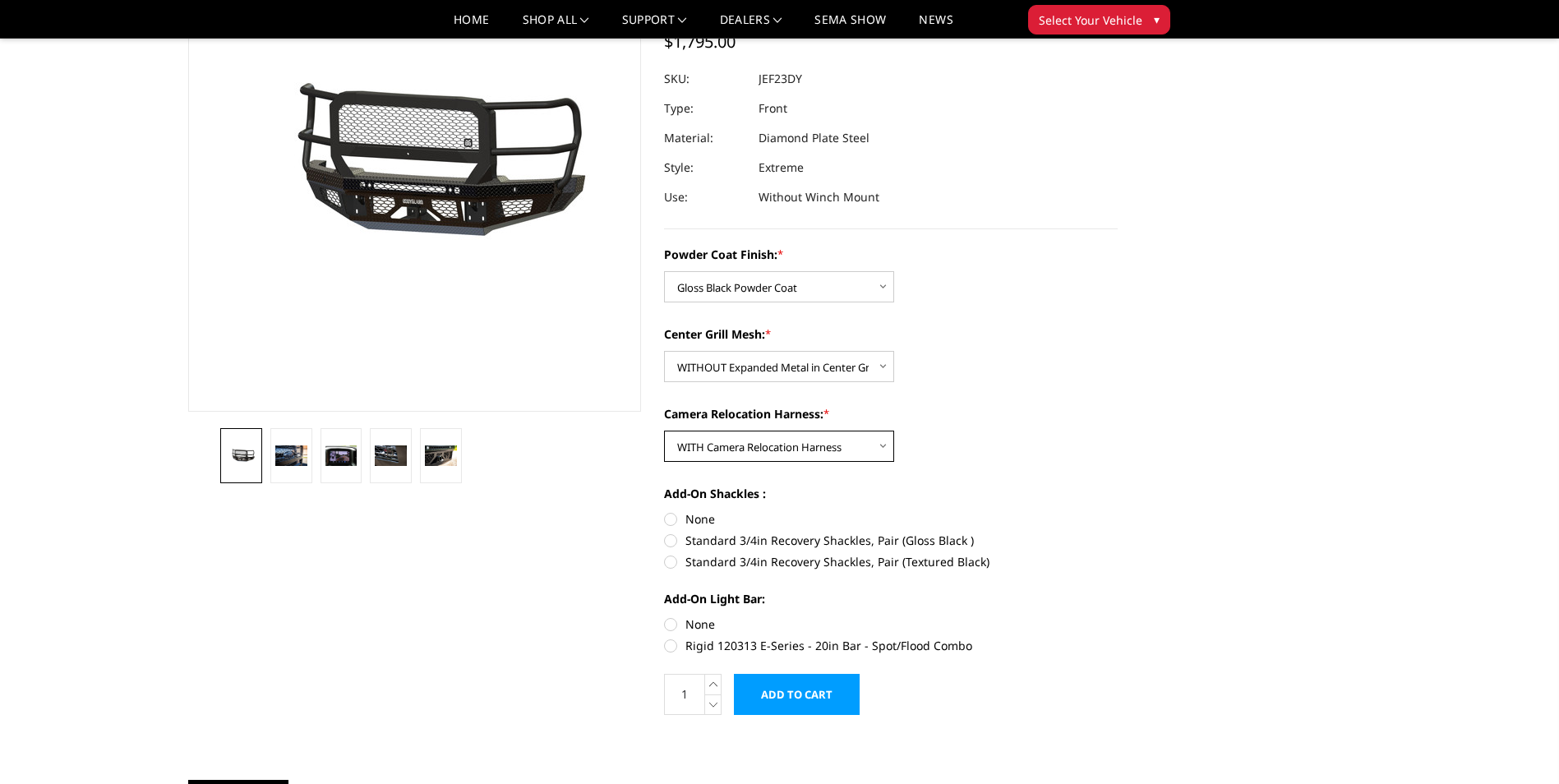
click at [664, 430] on select "Choose Options WITH Camera Relocation Harness WITHOUT Camera Relocation Harness" at bounding box center [780, 446] width 230 height 31
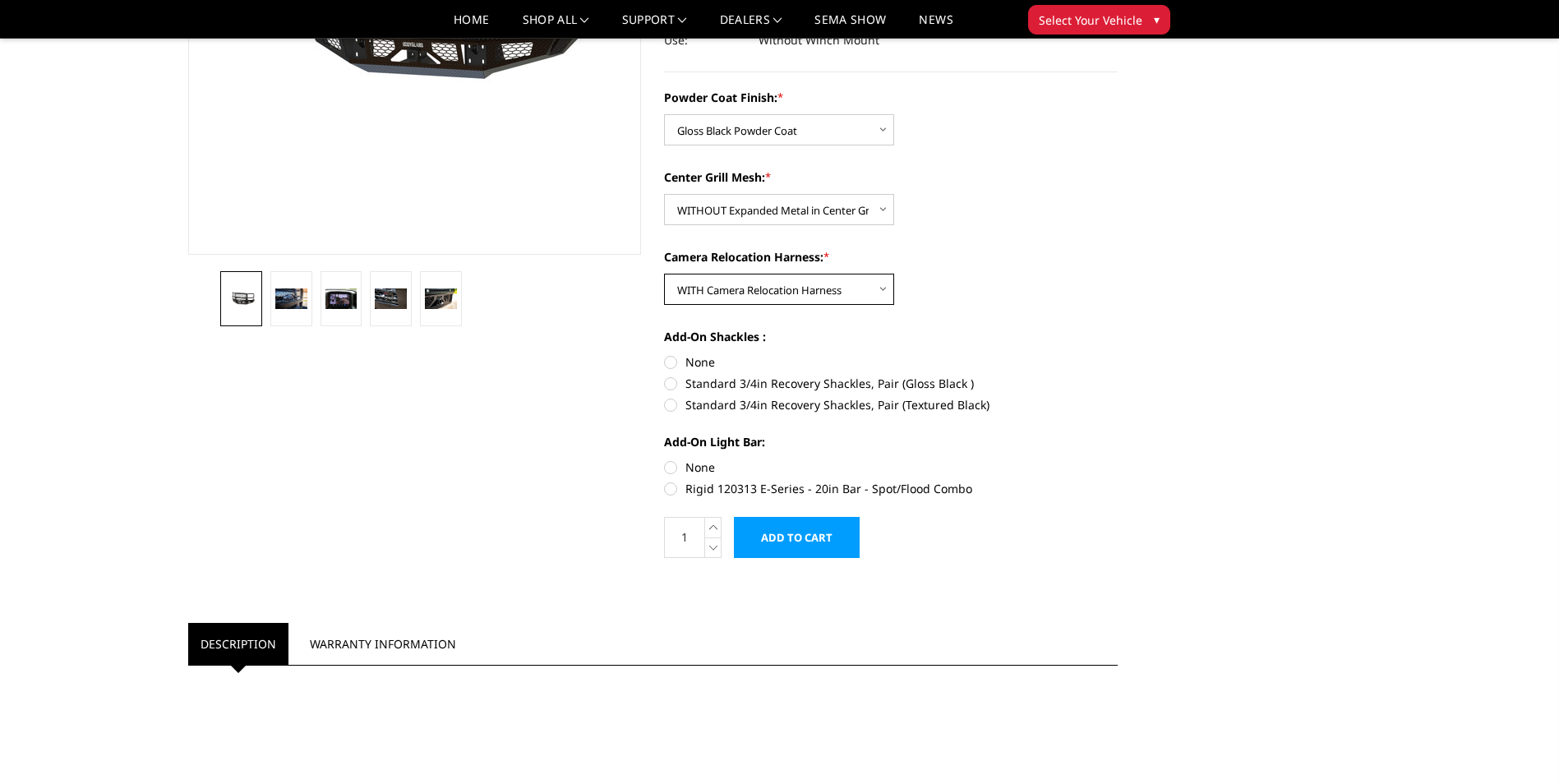
scroll to position [329, 0]
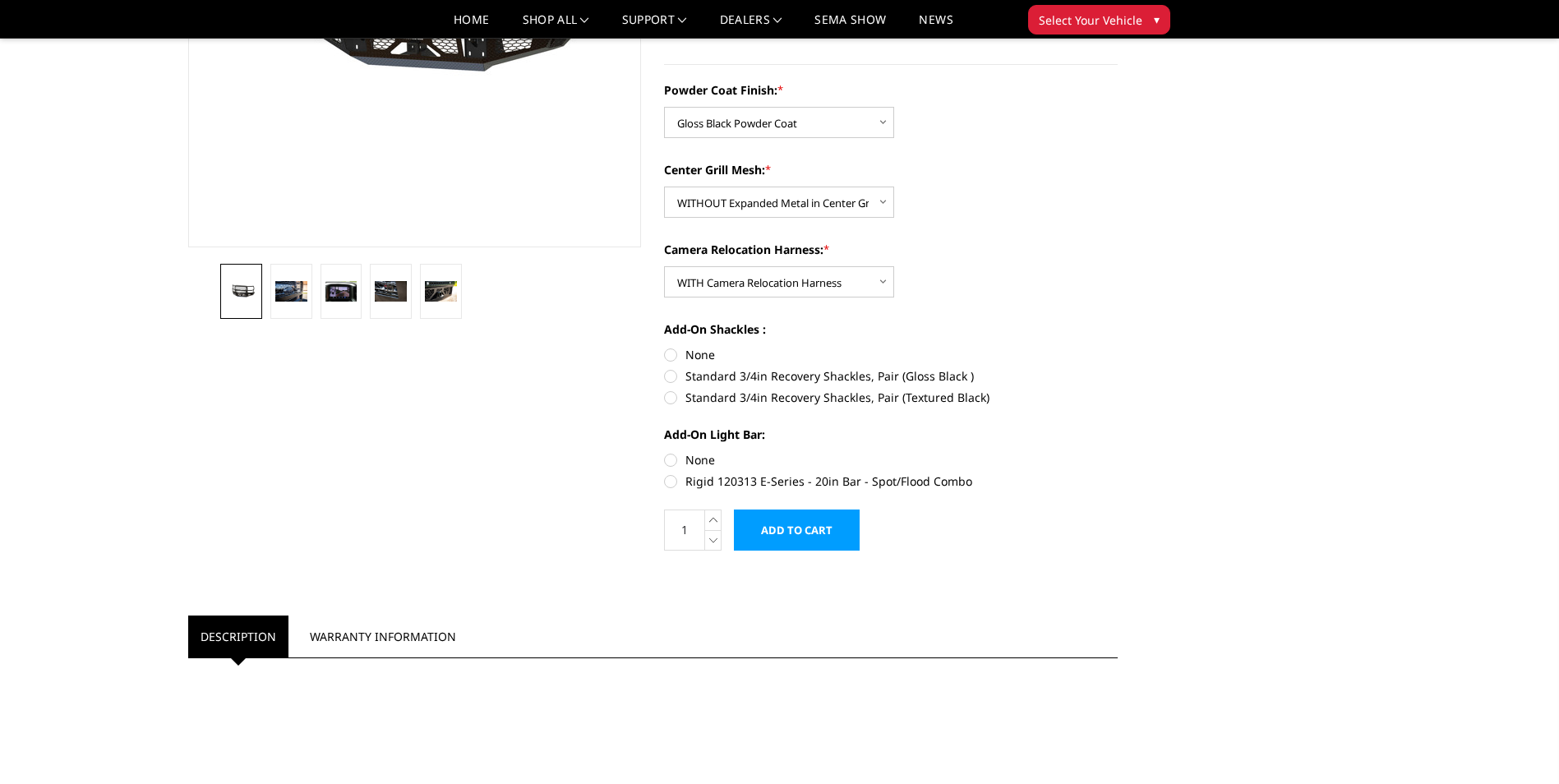
click at [670, 479] on label "Rigid 120313 E-Series - 20in Bar - Spot/Flood Combo" at bounding box center [891, 481] width 454 height 17
click at [1118, 451] on input "Rigid 120313 E-Series - 20in Bar - Spot/Flood Combo" at bounding box center [1118, 451] width 1 height 1
radio input "true"
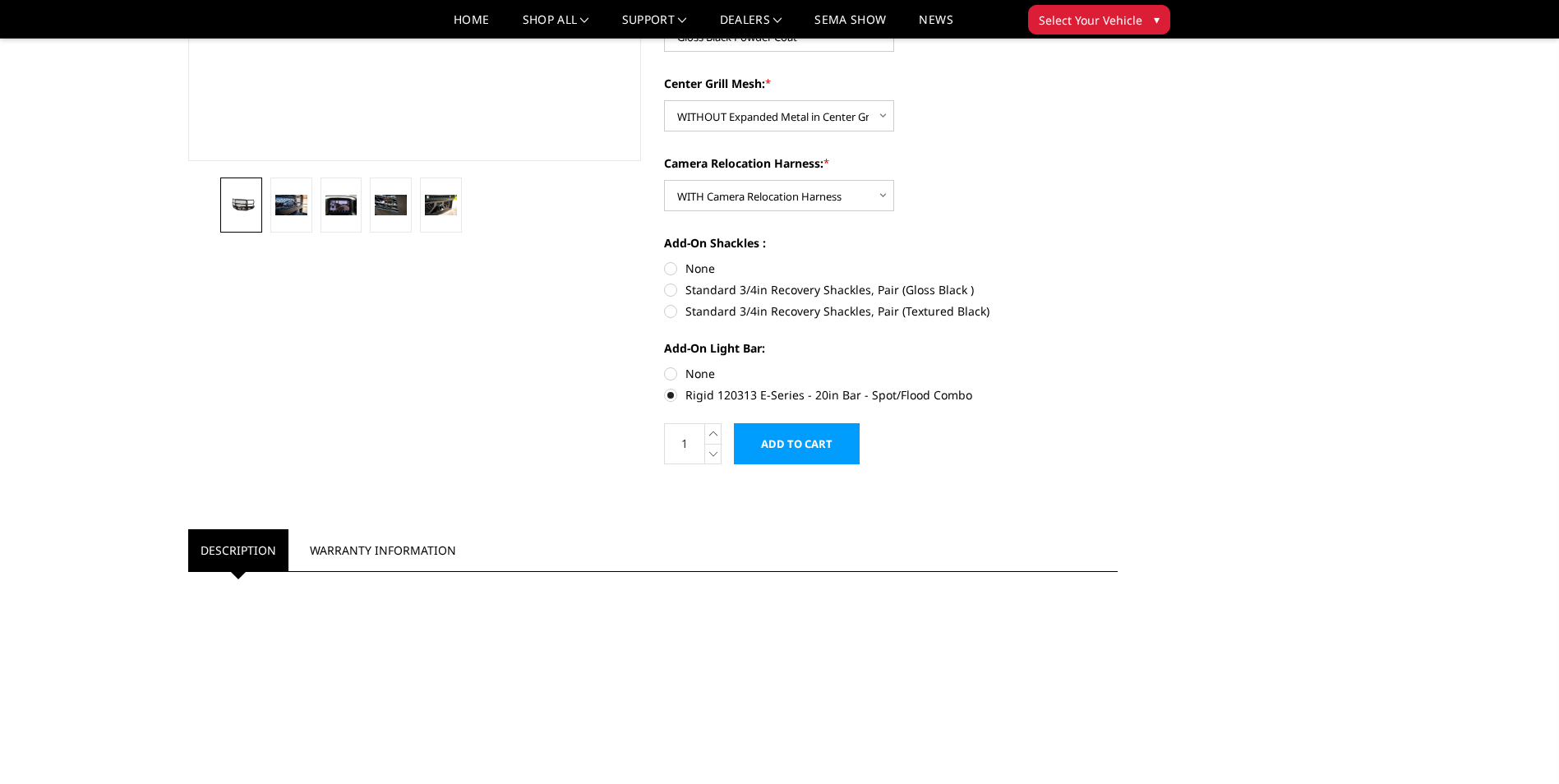
scroll to position [411, 0]
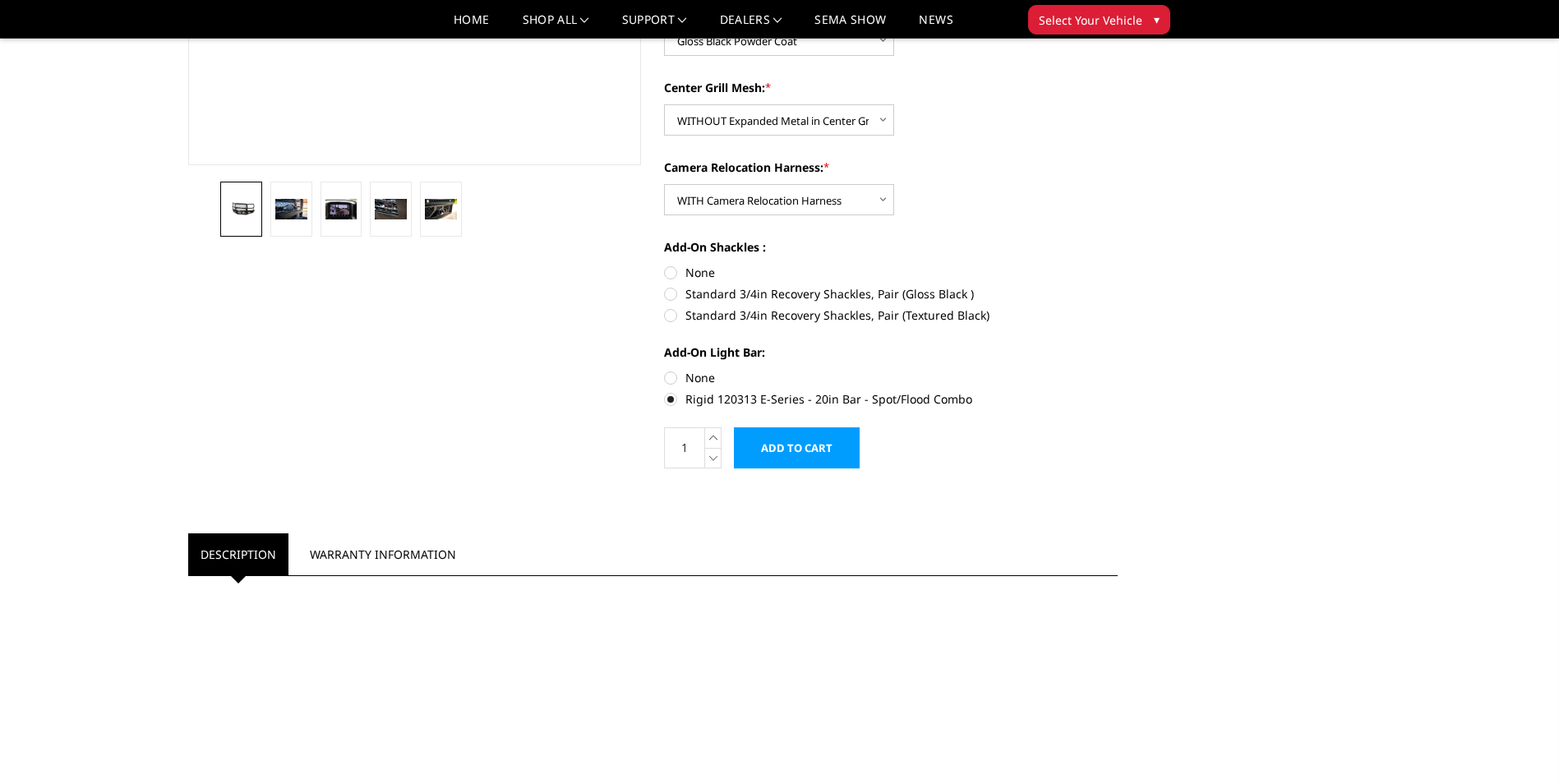
click at [668, 292] on label "Standard 3/4in Recovery Shackles, Pair (Gloss Black )" at bounding box center [891, 294] width 454 height 17
click at [1118, 265] on input "Standard 3/4in Recovery Shackles, Pair (Gloss Black )" at bounding box center [1118, 264] width 1 height 1
radio input "true"
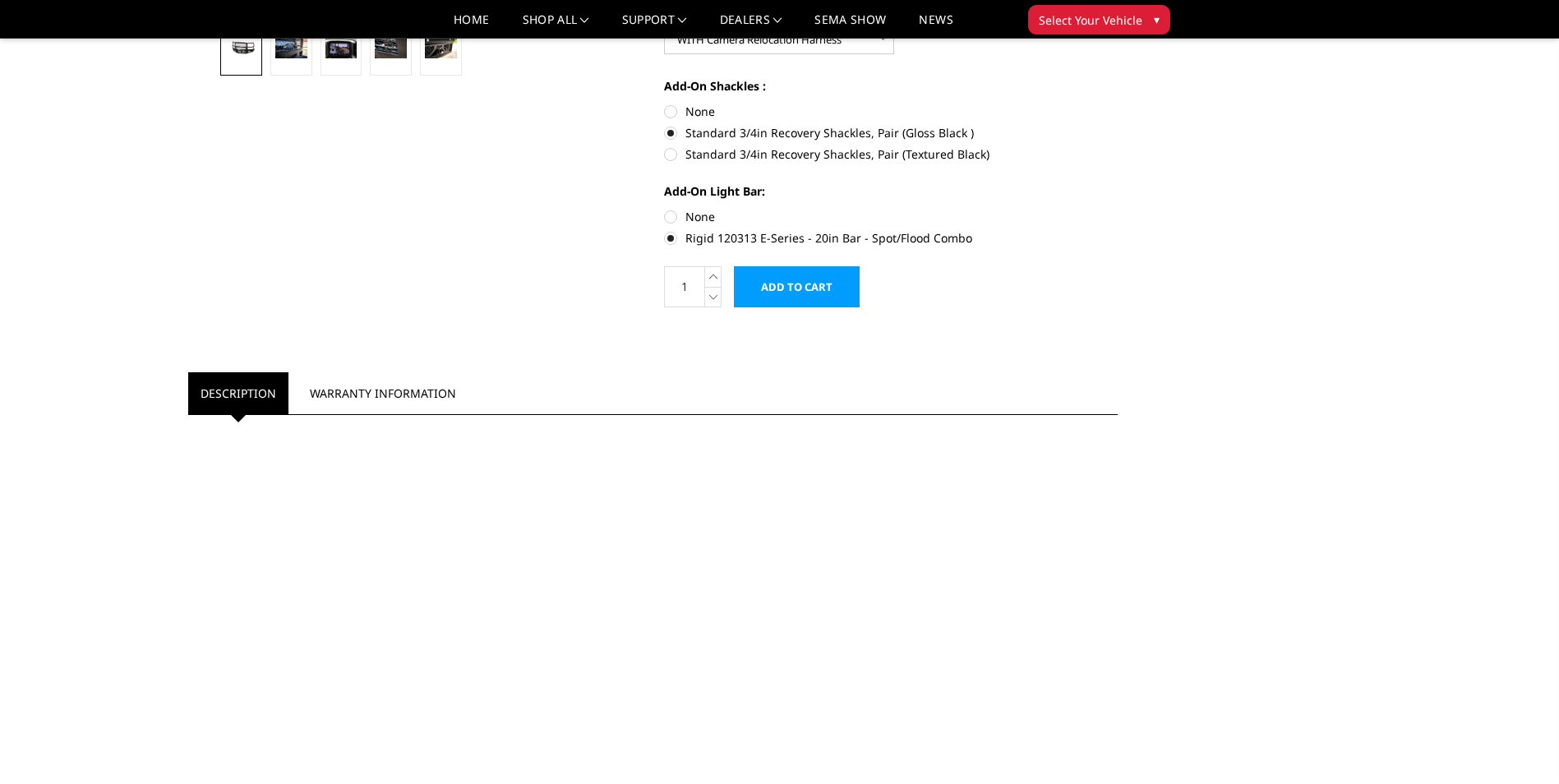
scroll to position [326, 0]
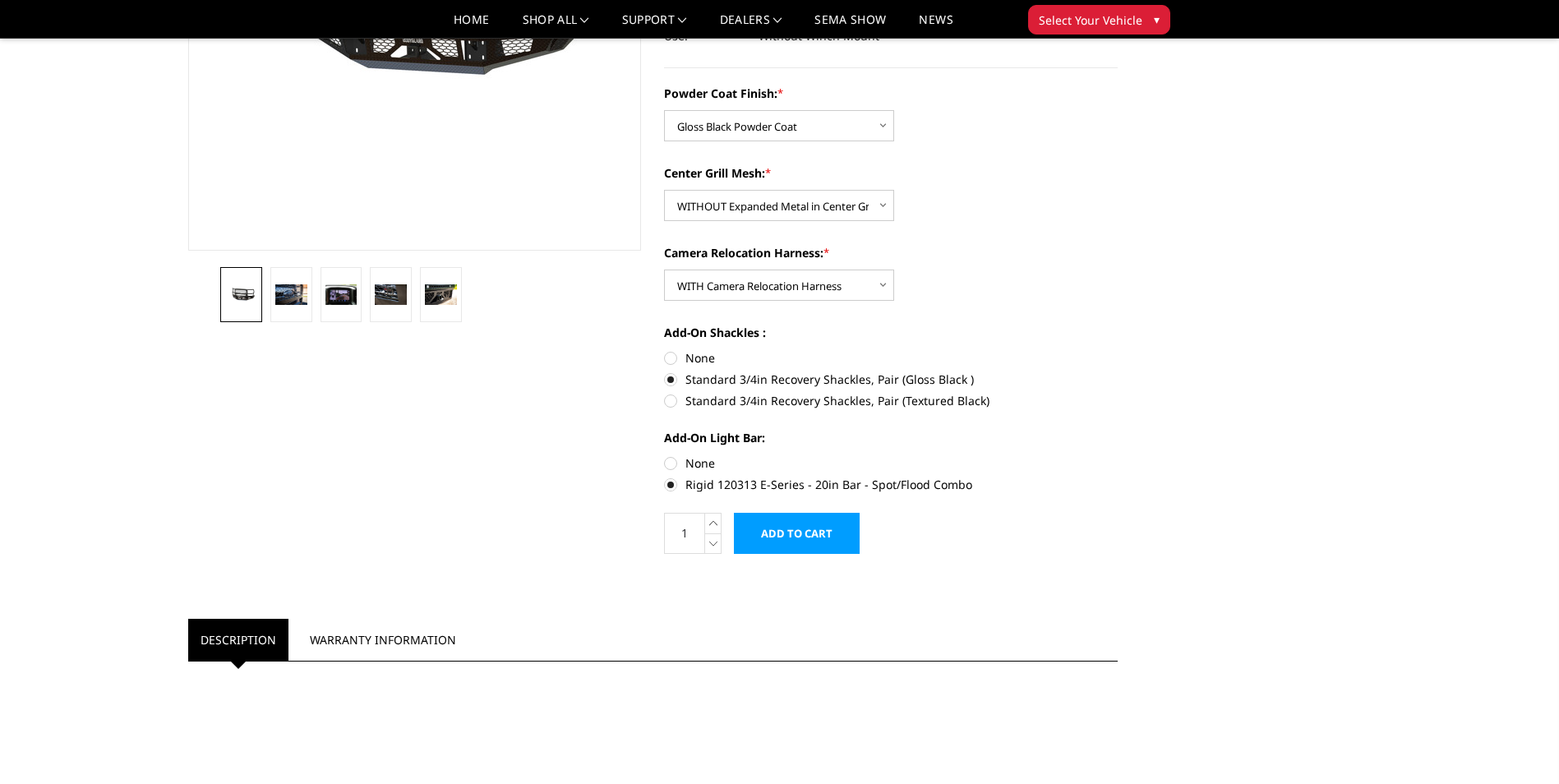
click at [805, 544] on input "Add to Cart" at bounding box center [797, 533] width 126 height 41
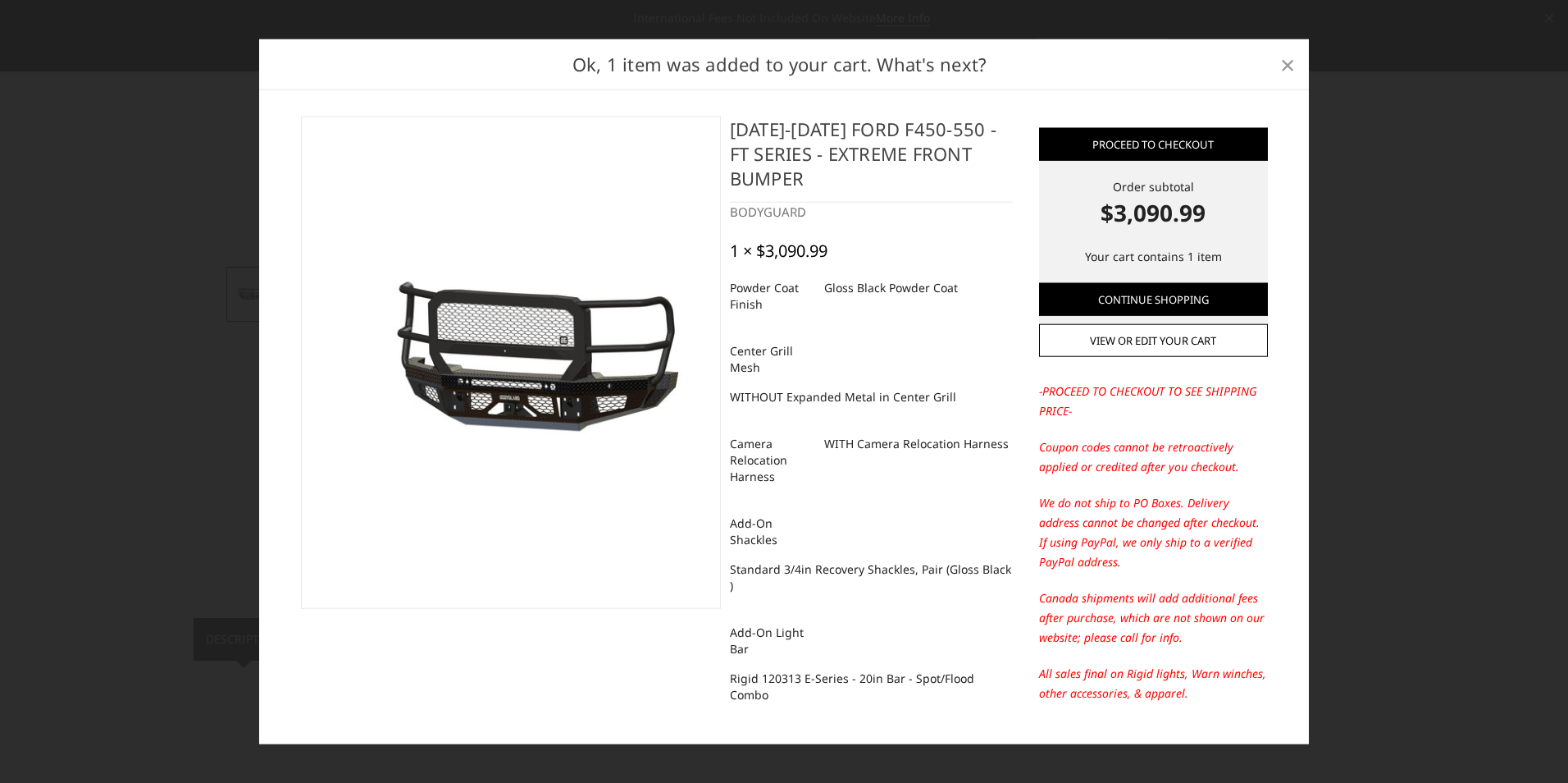
click at [1279, 61] on link "×" at bounding box center [1287, 64] width 26 height 26
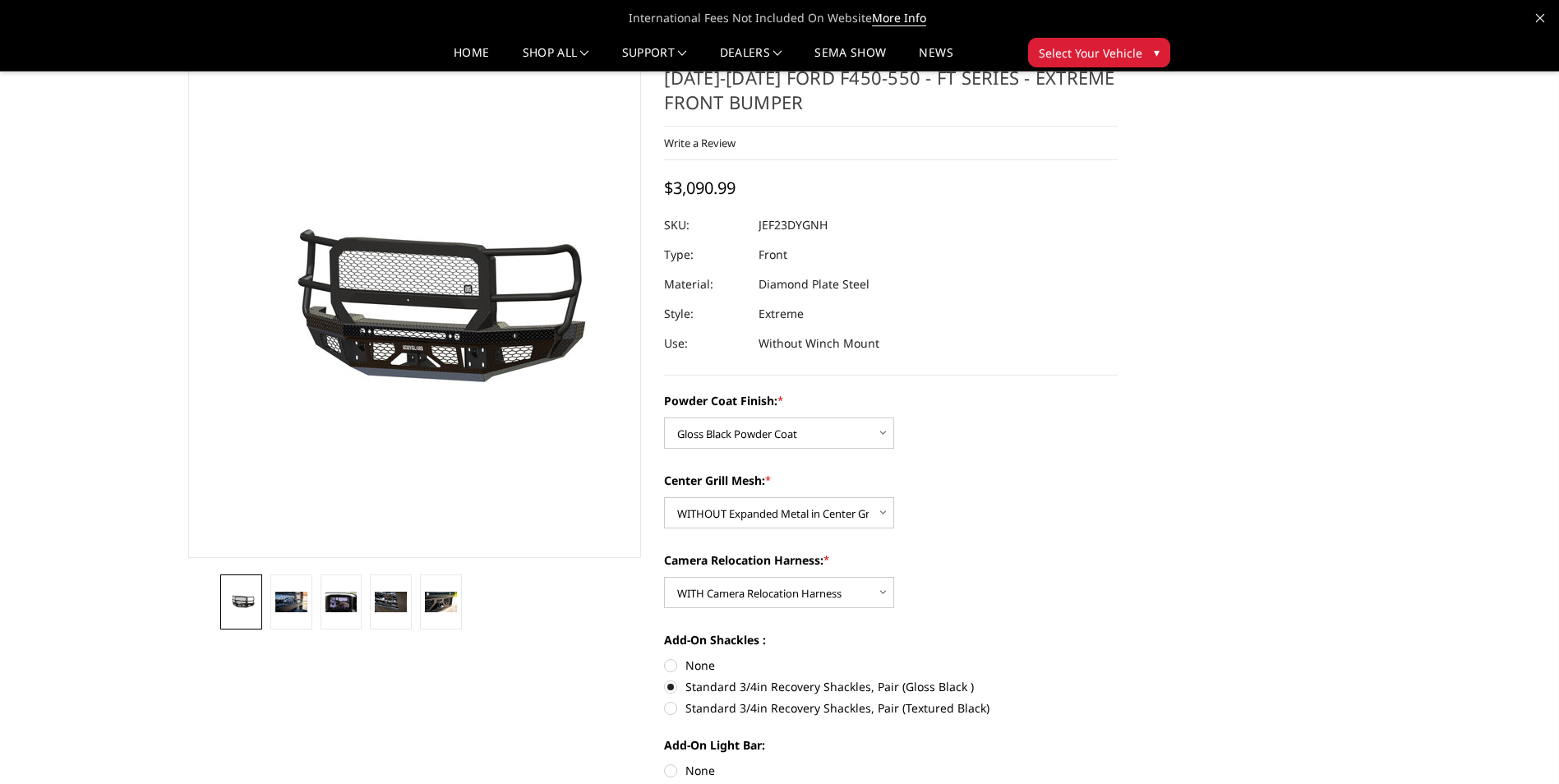
scroll to position [0, 0]
